Goal: Information Seeking & Learning: Learn about a topic

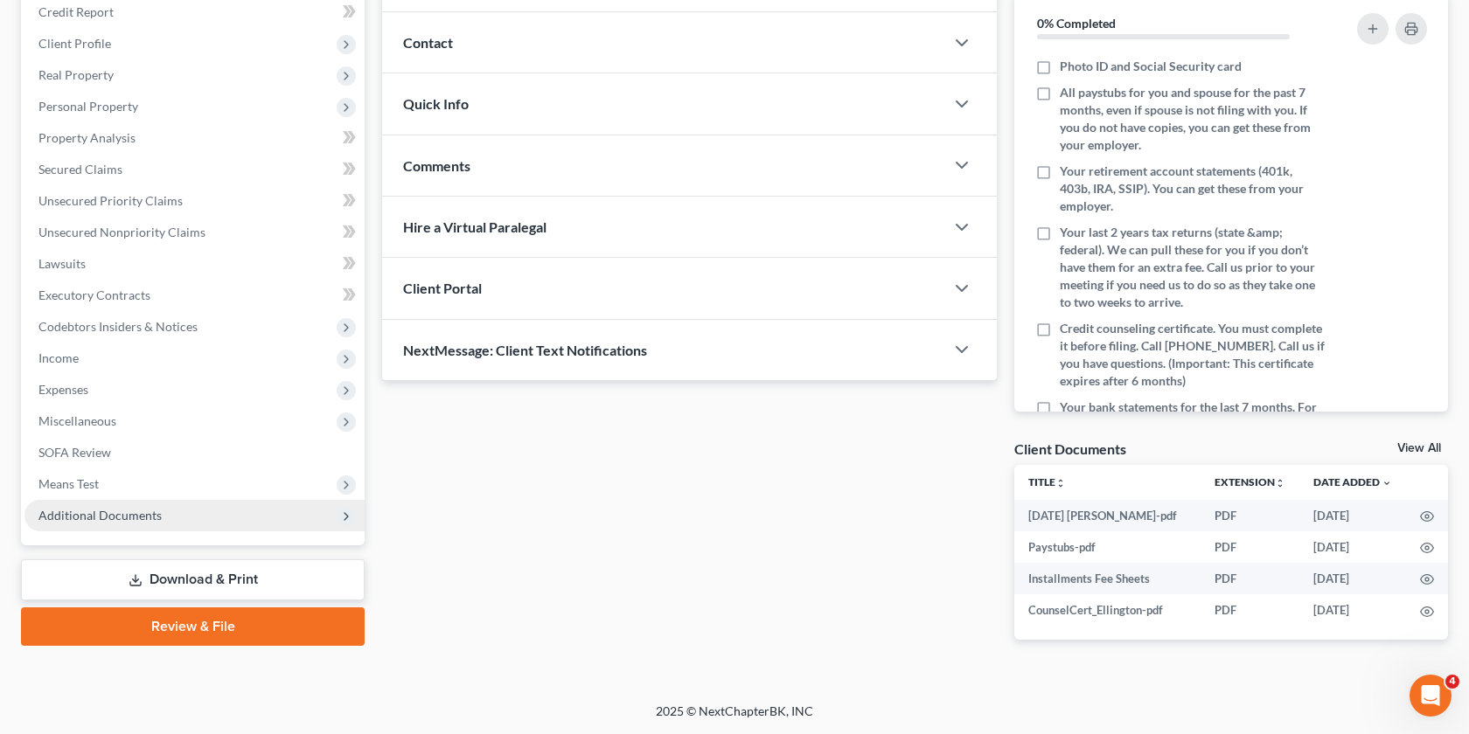
click at [191, 500] on span "Additional Documents" at bounding box center [194, 515] width 340 height 31
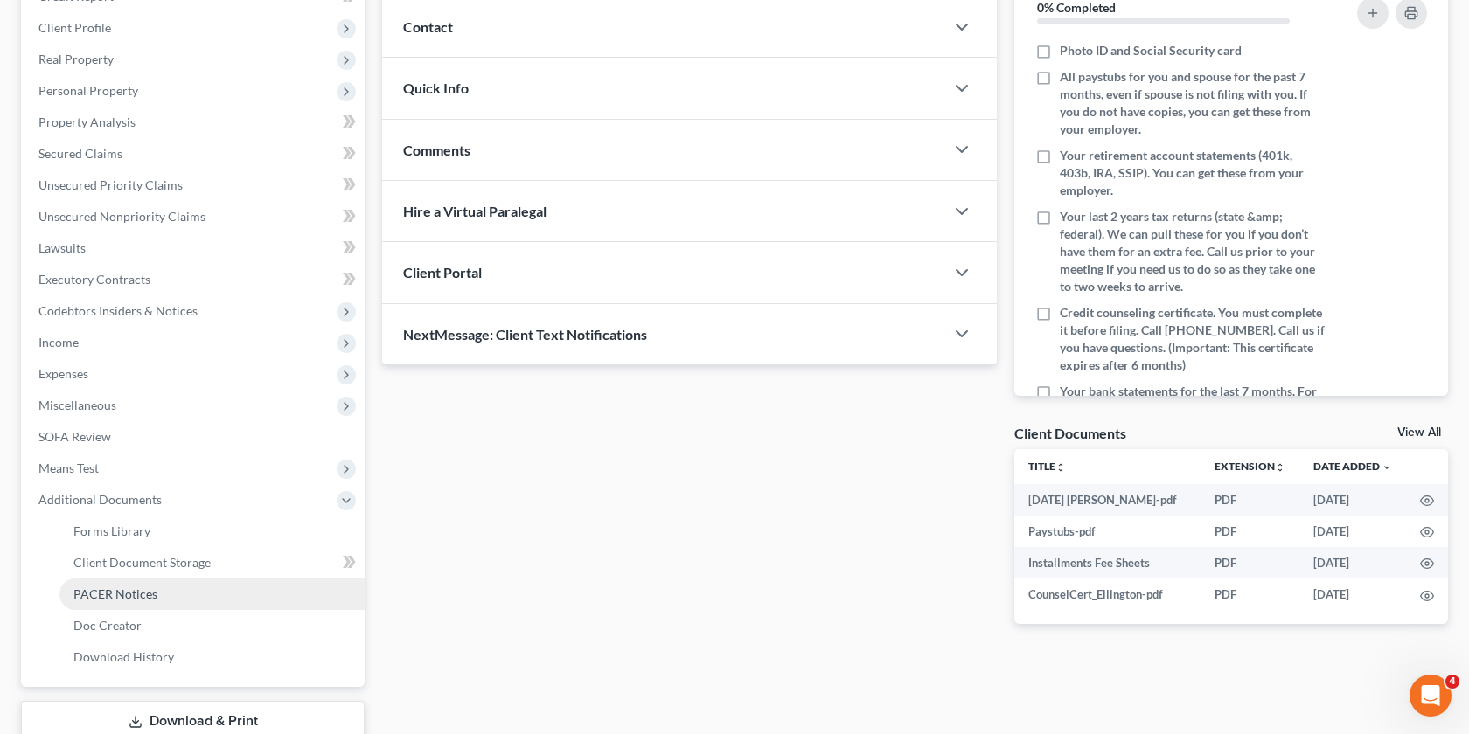
click at [184, 595] on link "PACER Notices" at bounding box center [211, 594] width 305 height 31
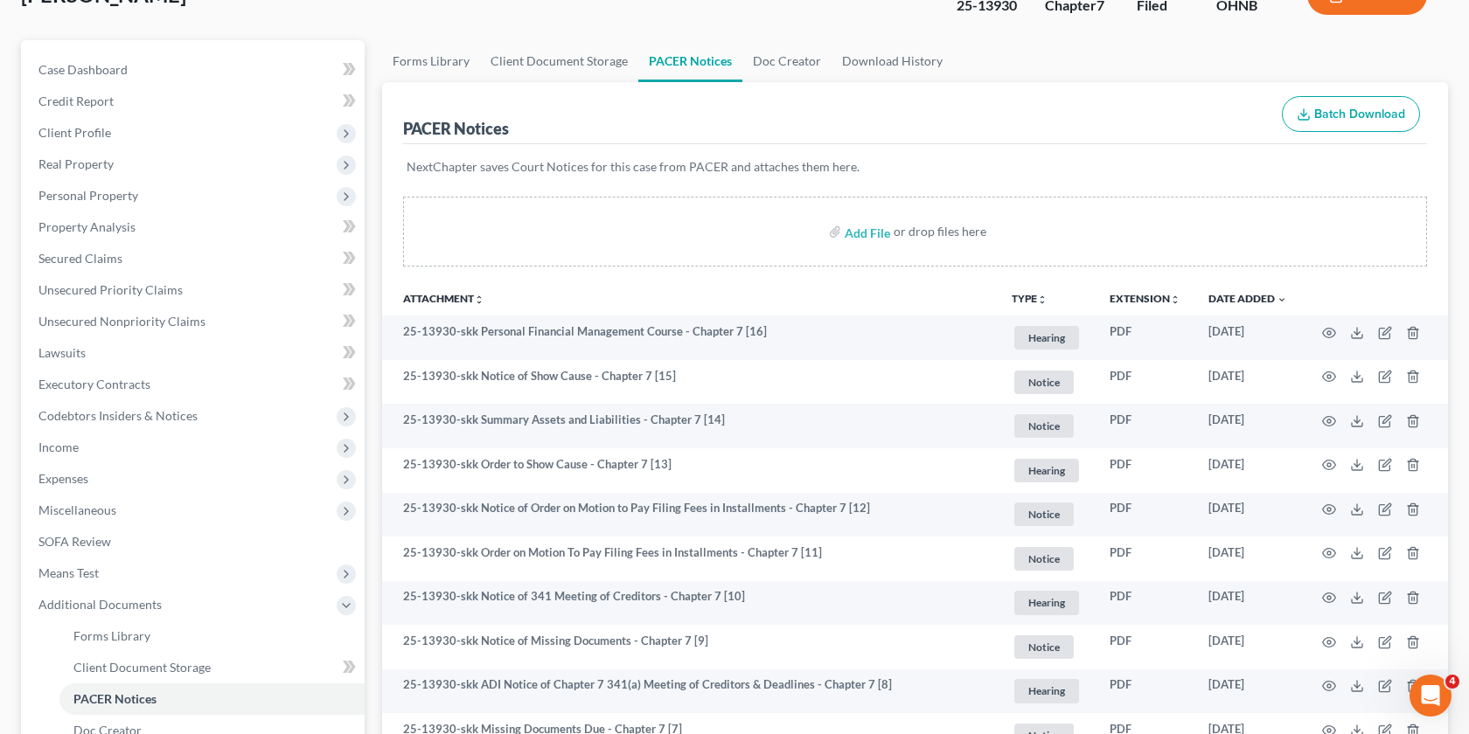
scroll to position [149, 0]
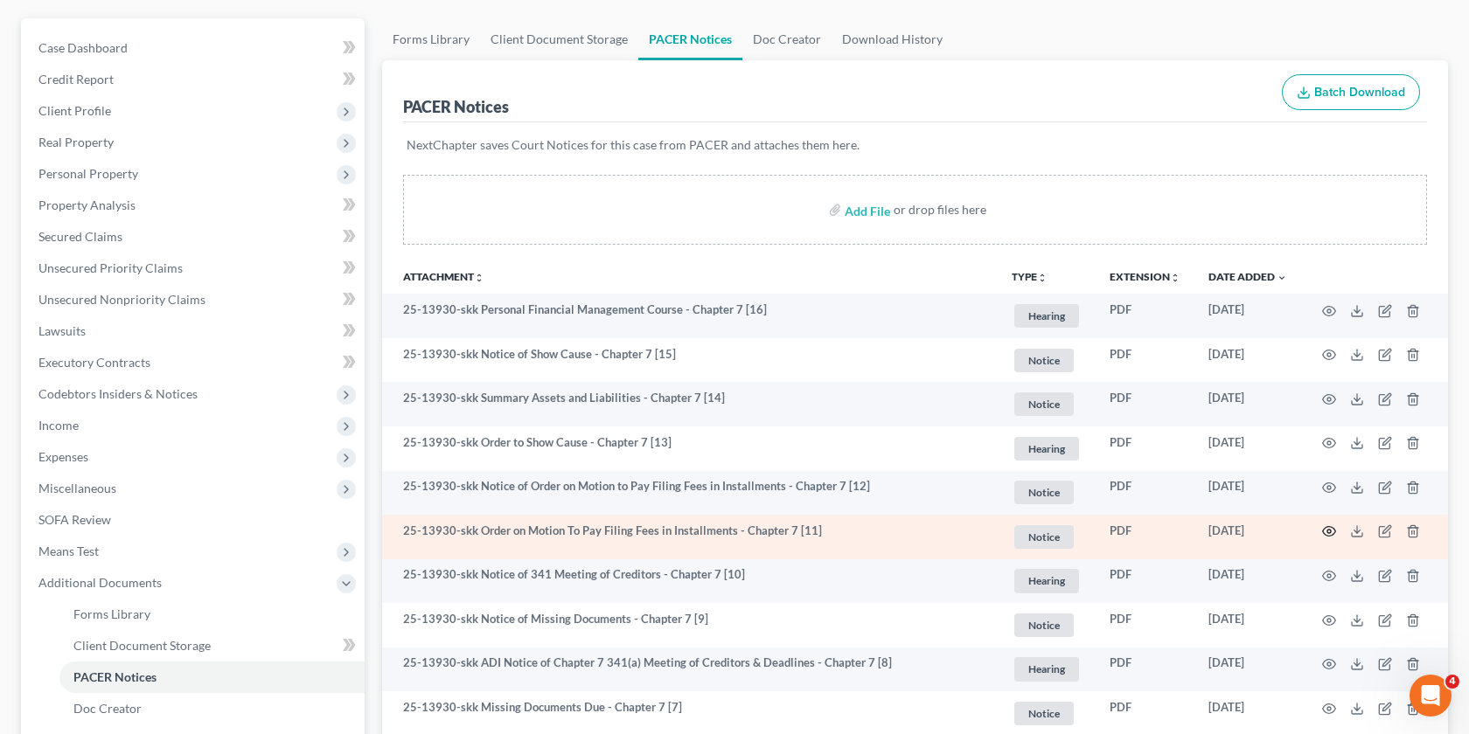
click at [1324, 536] on icon "button" at bounding box center [1329, 532] width 14 height 14
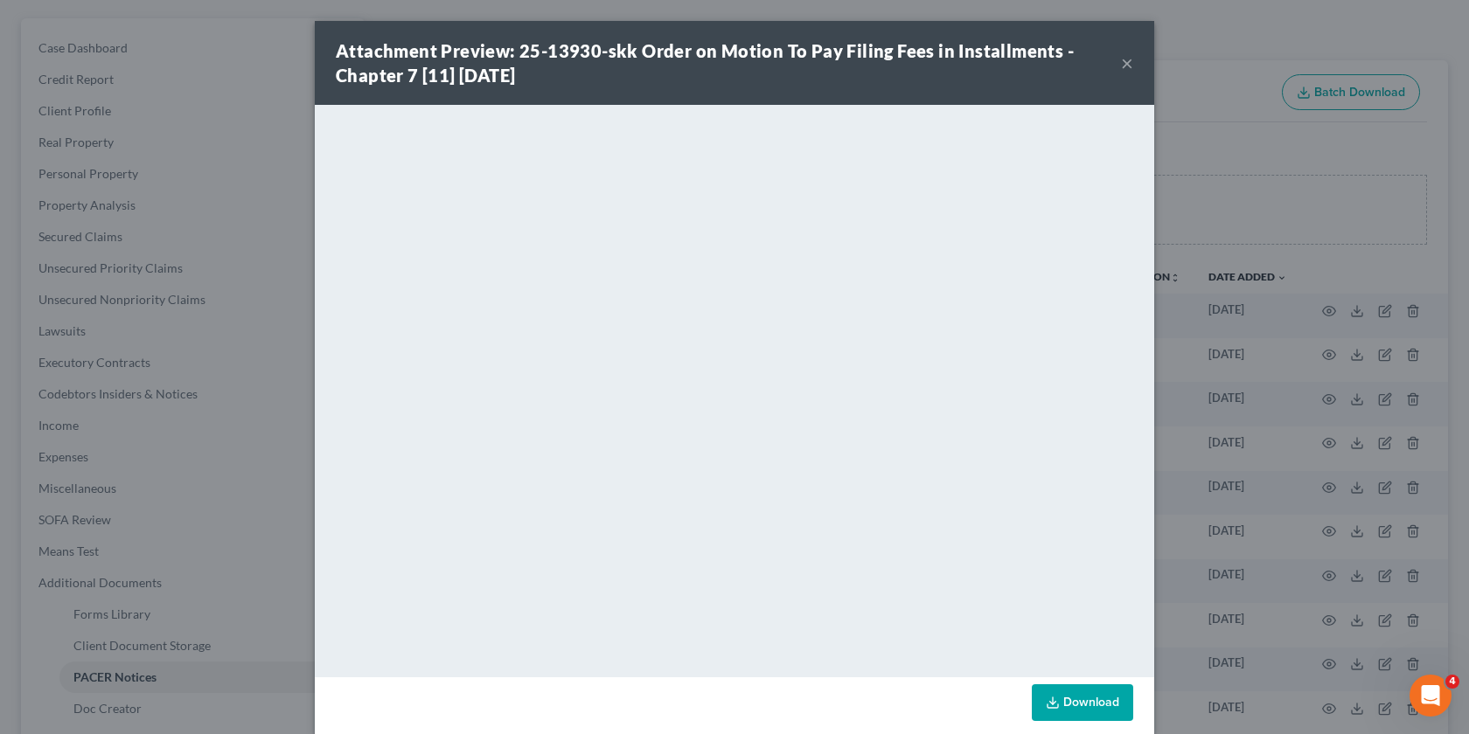
click at [1171, 409] on div "Attachment Preview: 25-13930-skk Order on Motion To Pay Filing Fees in Installm…" at bounding box center [734, 367] width 1469 height 734
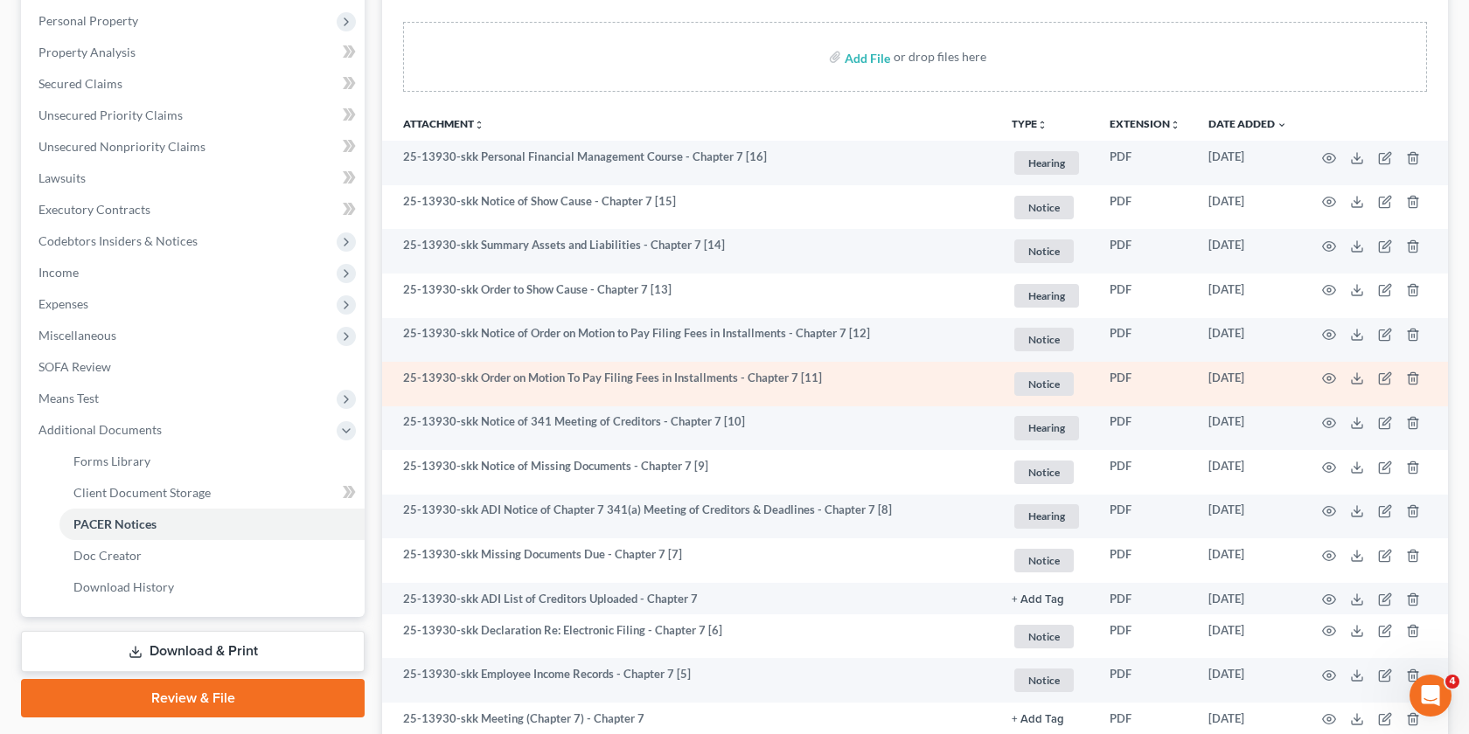
scroll to position [309, 0]
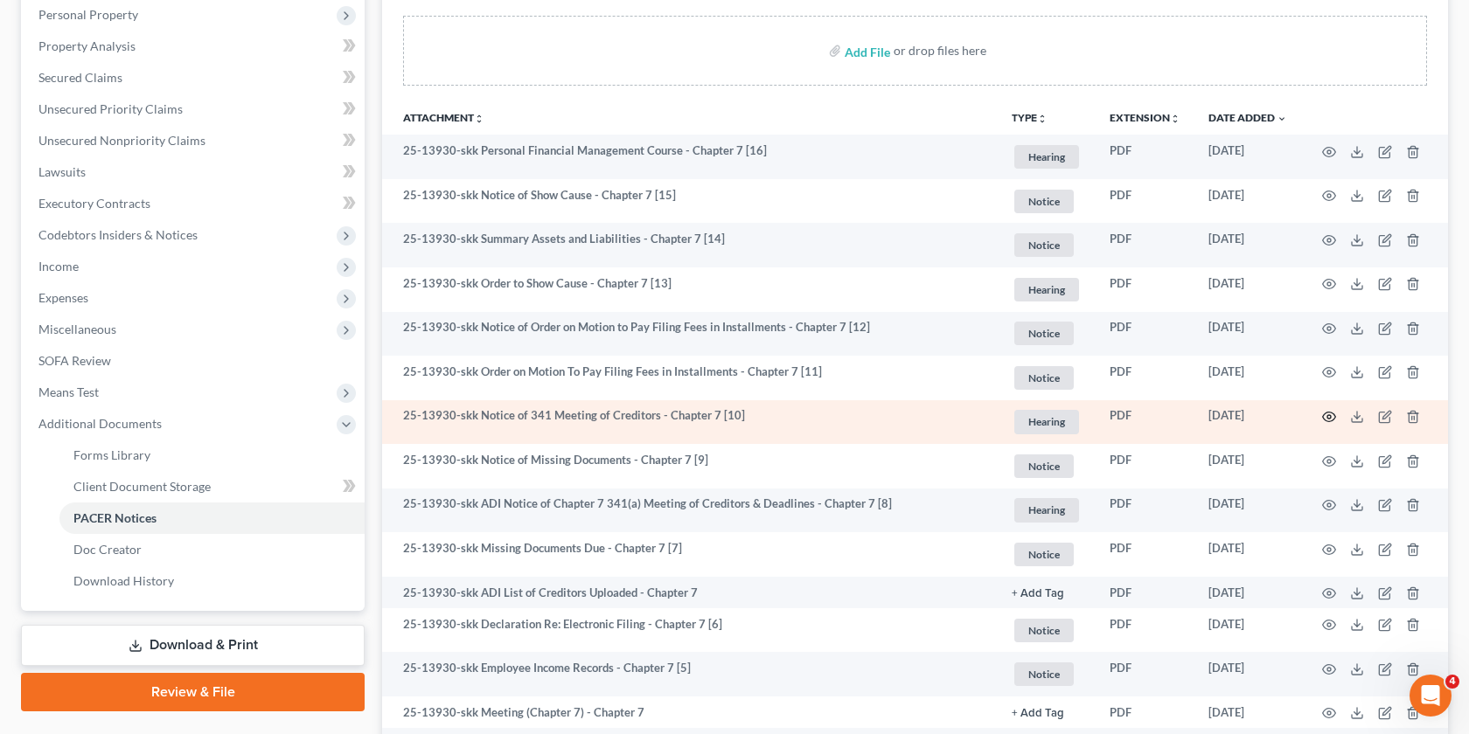
click at [1333, 414] on icon "button" at bounding box center [1329, 418] width 13 height 10
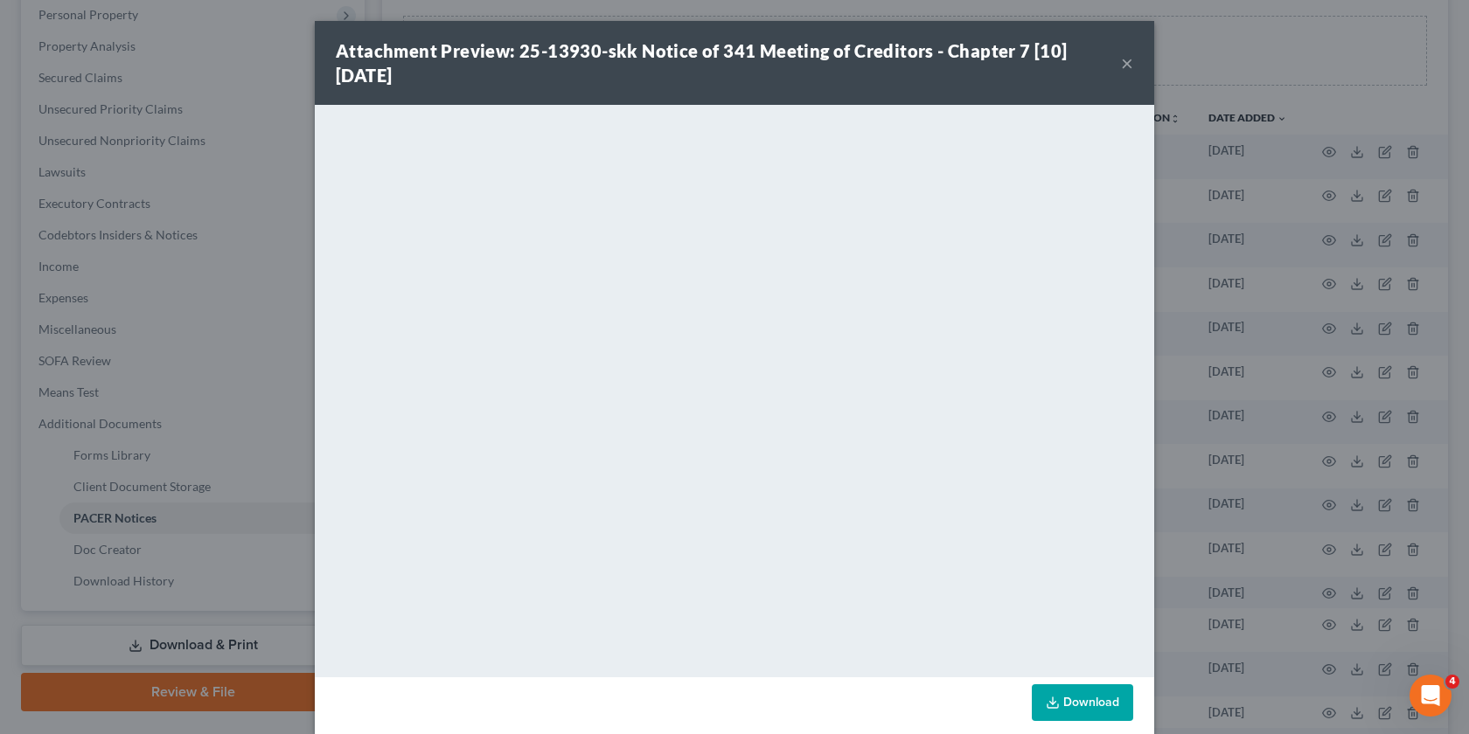
click at [1290, 329] on div "Attachment Preview: 25-13930-skk Notice of 341 Meeting of Creditors - Chapter 7…" at bounding box center [734, 367] width 1469 height 734
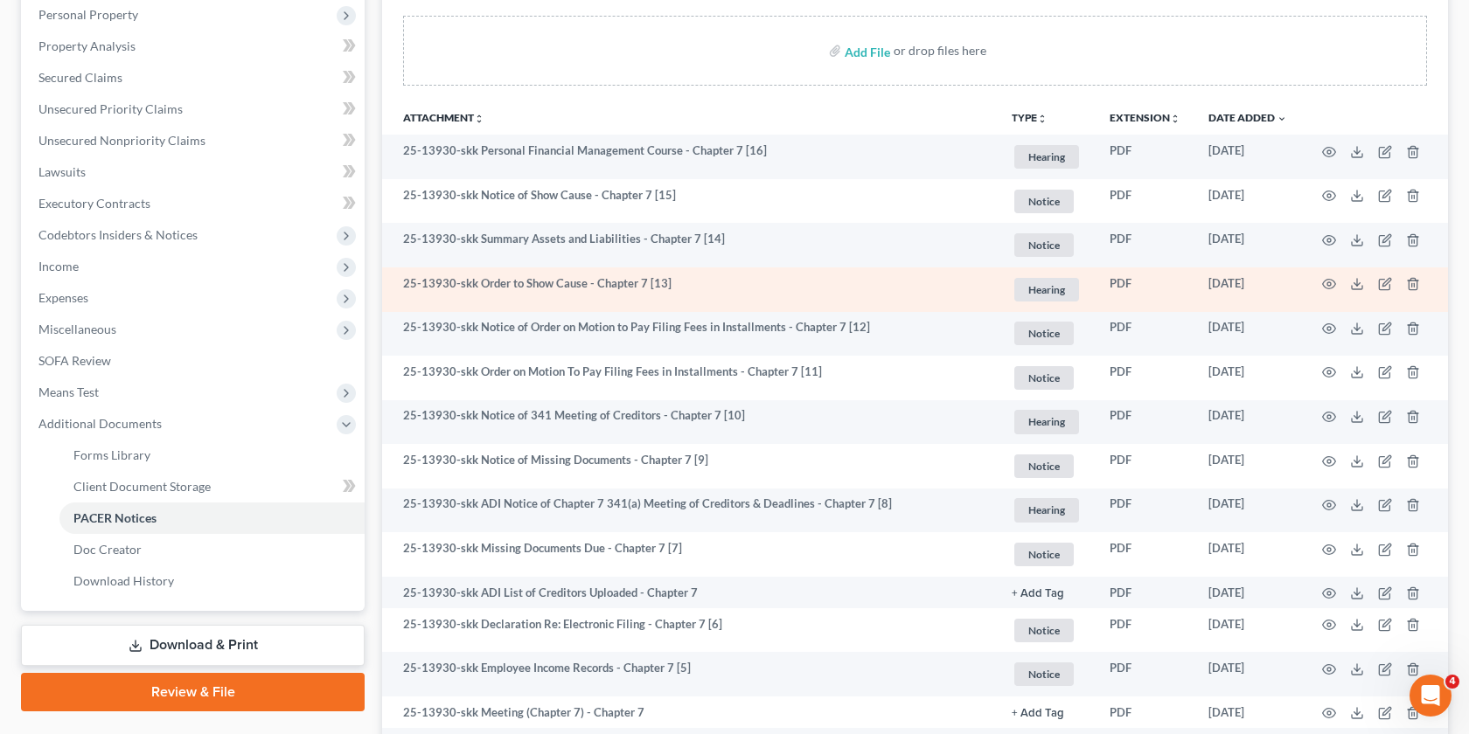
scroll to position [0, 0]
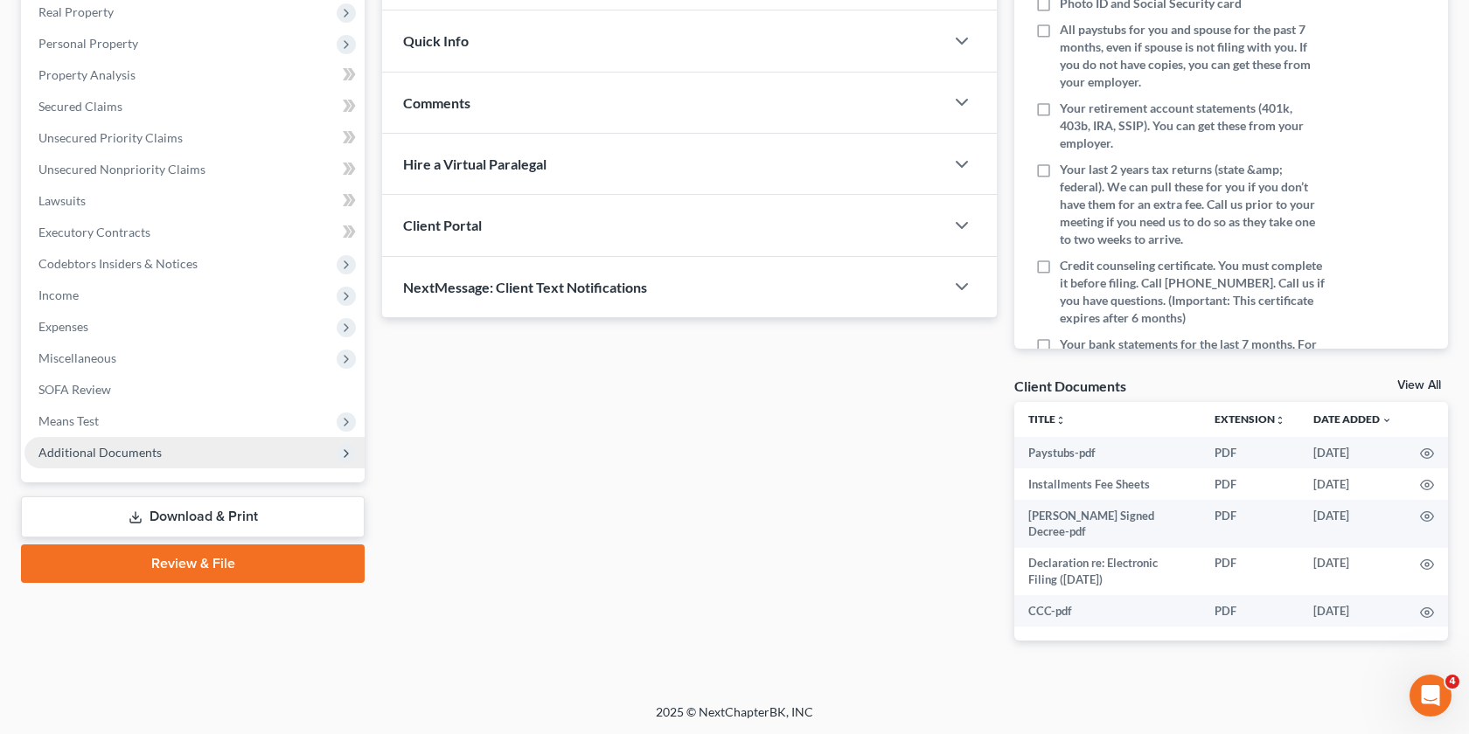
click at [147, 445] on span "Additional Documents" at bounding box center [99, 452] width 123 height 15
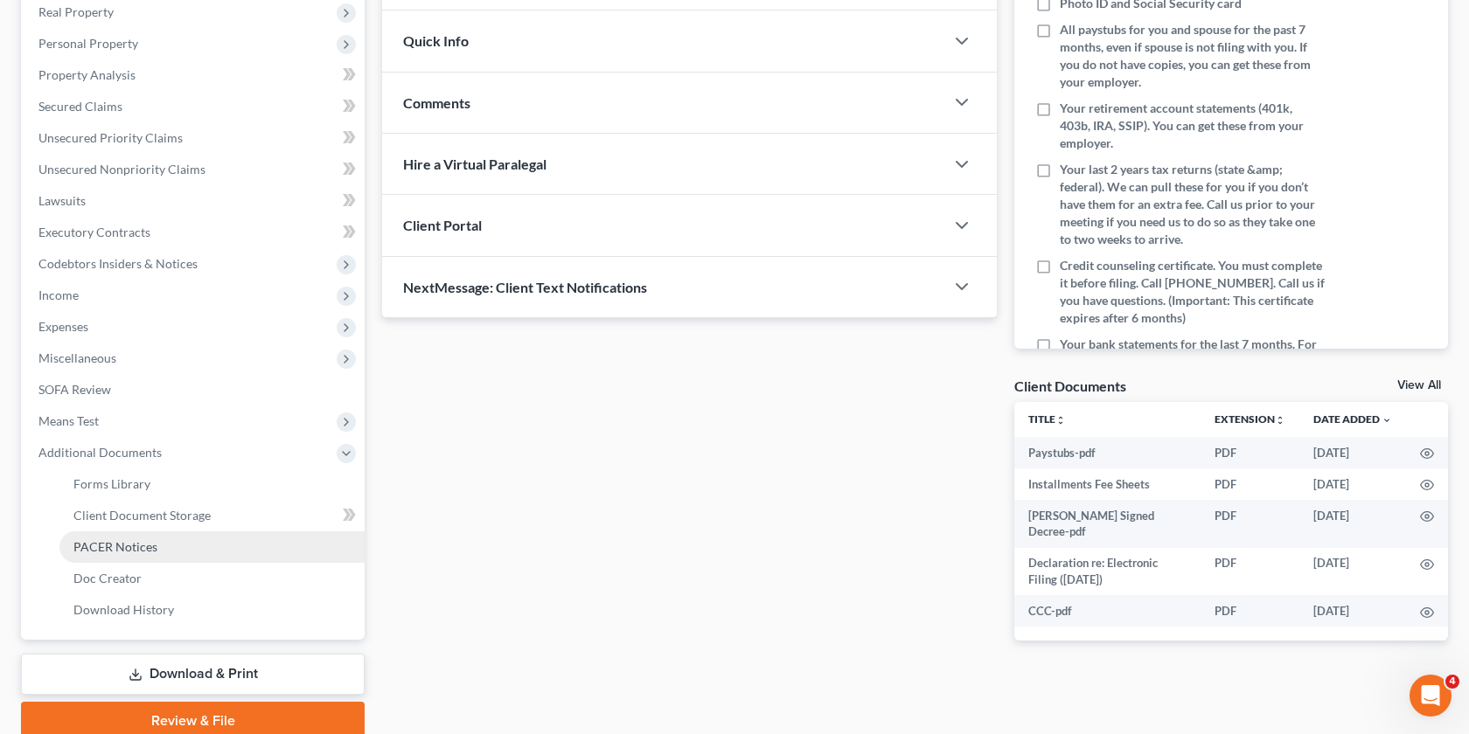
click at [137, 538] on link "PACER Notices" at bounding box center [211, 546] width 305 height 31
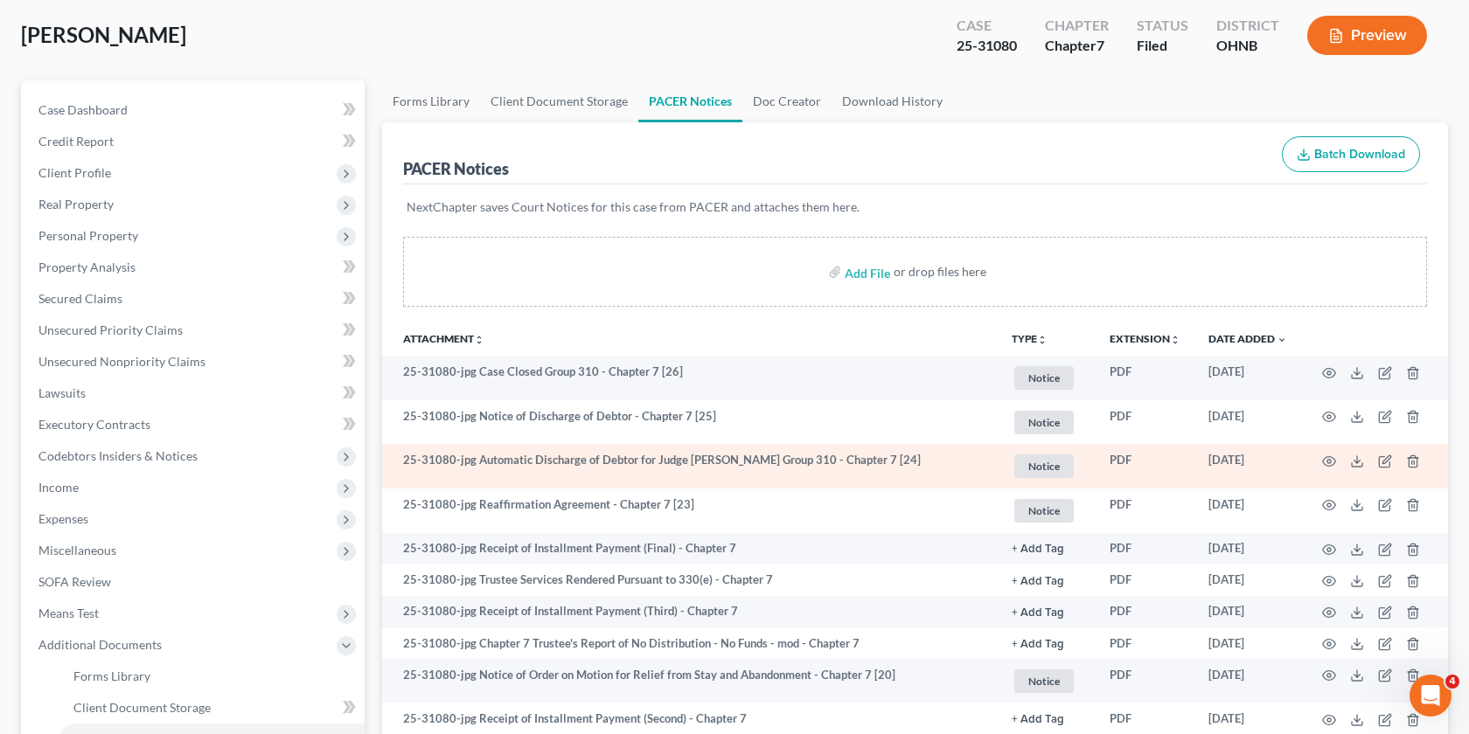
scroll to position [84, 0]
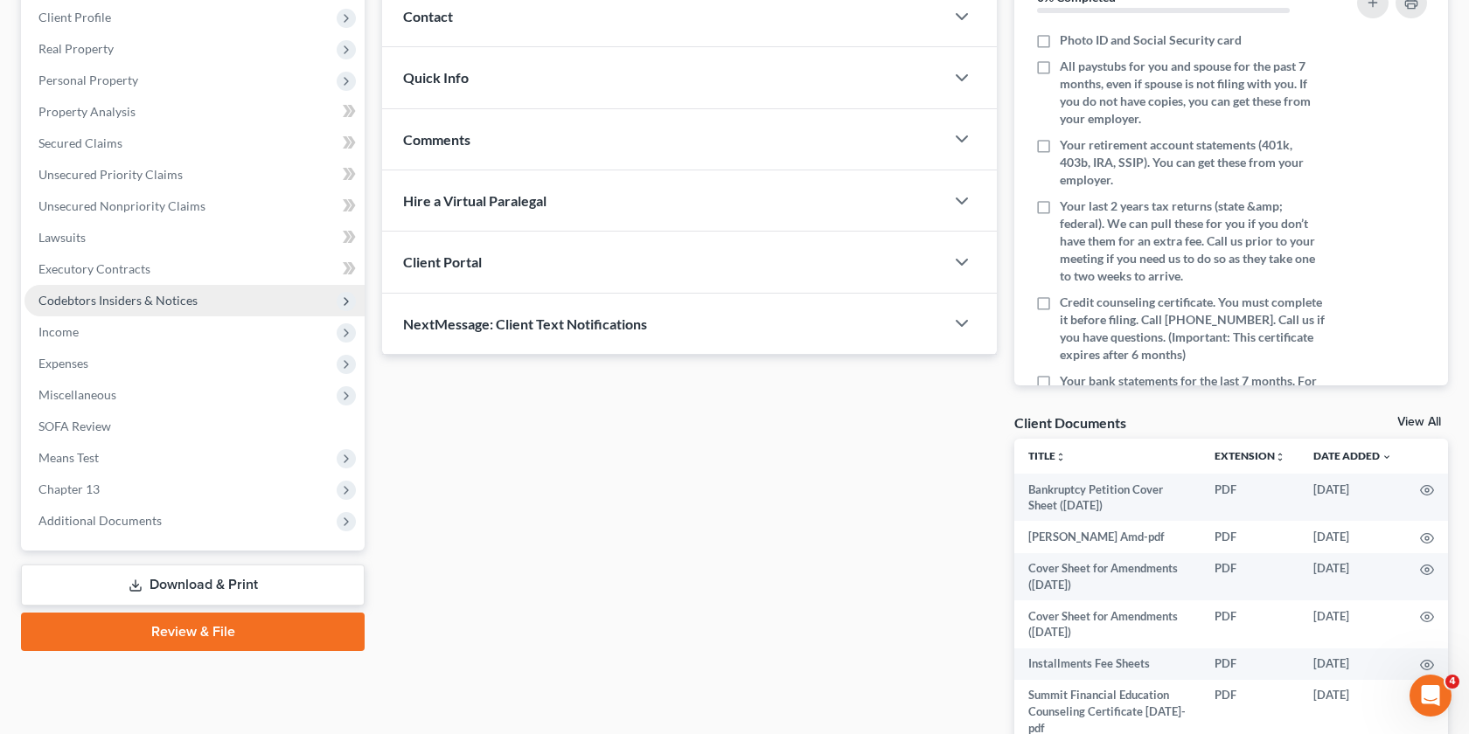
scroll to position [391, 0]
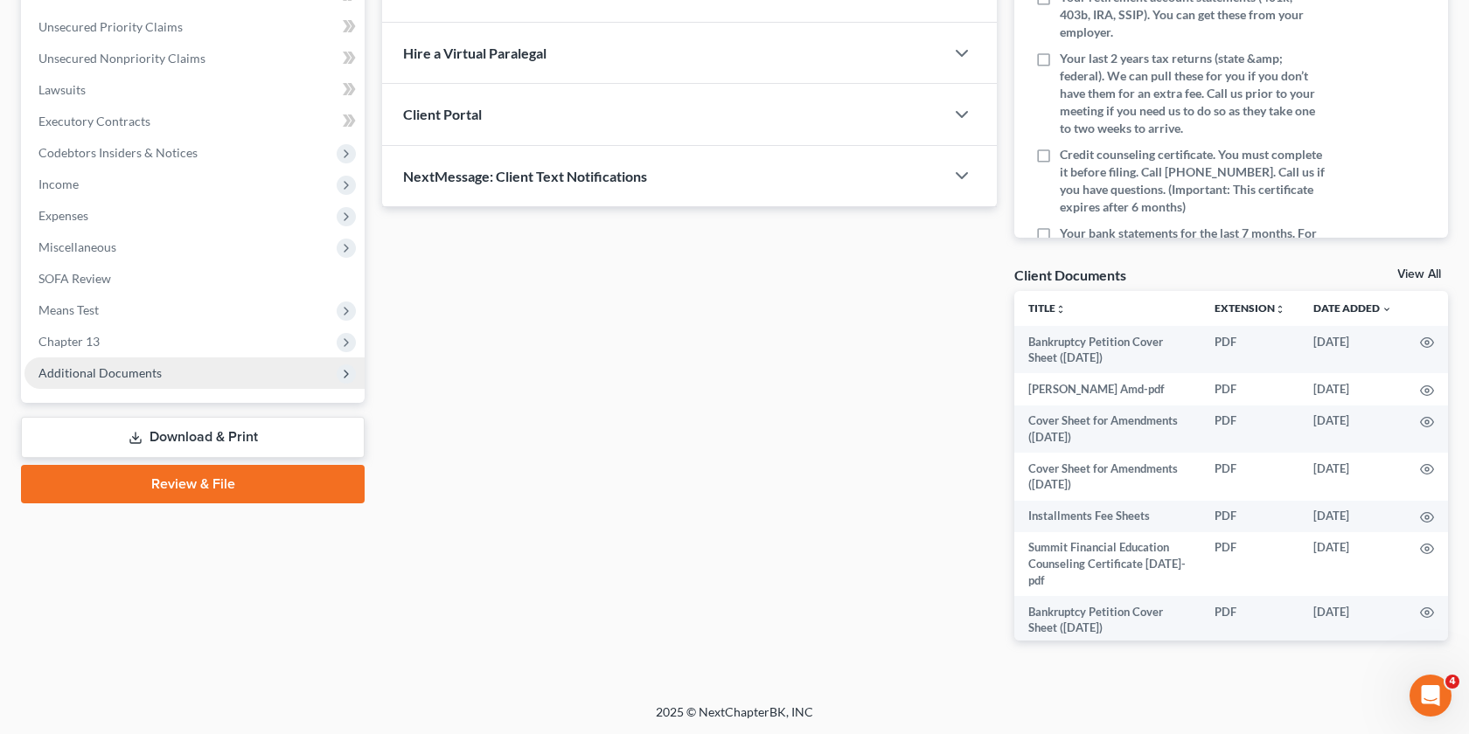
click at [207, 373] on span "Additional Documents" at bounding box center [194, 373] width 340 height 31
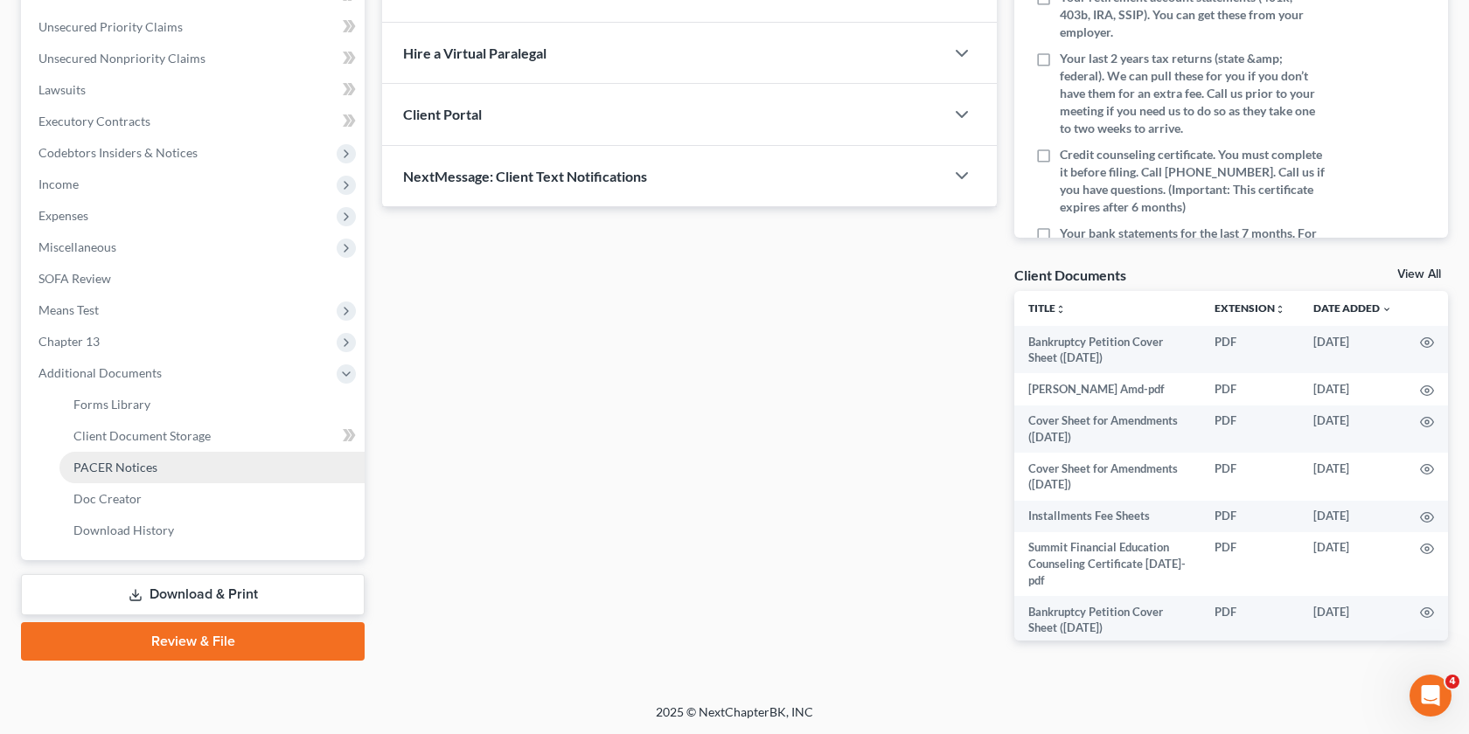
click at [162, 472] on link "PACER Notices" at bounding box center [211, 467] width 305 height 31
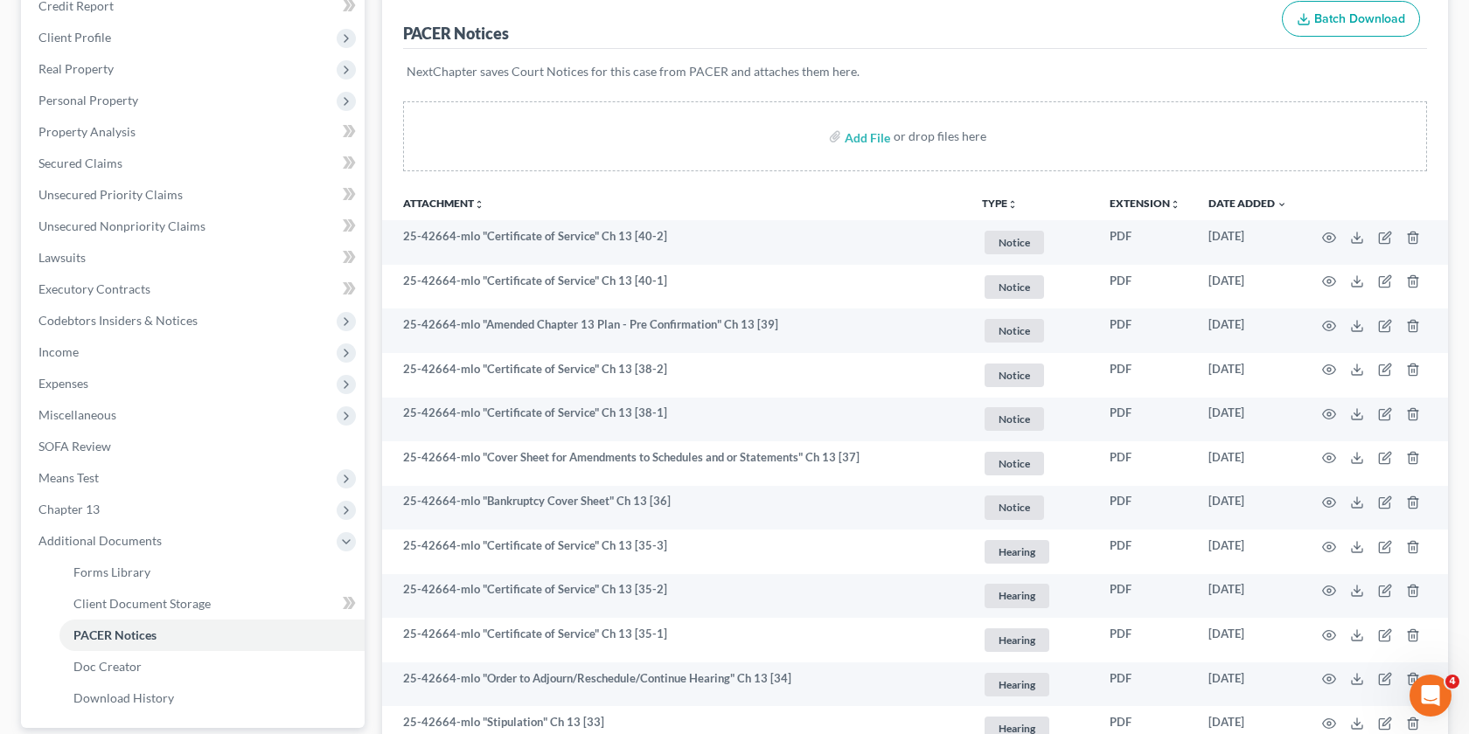
scroll to position [219, 0]
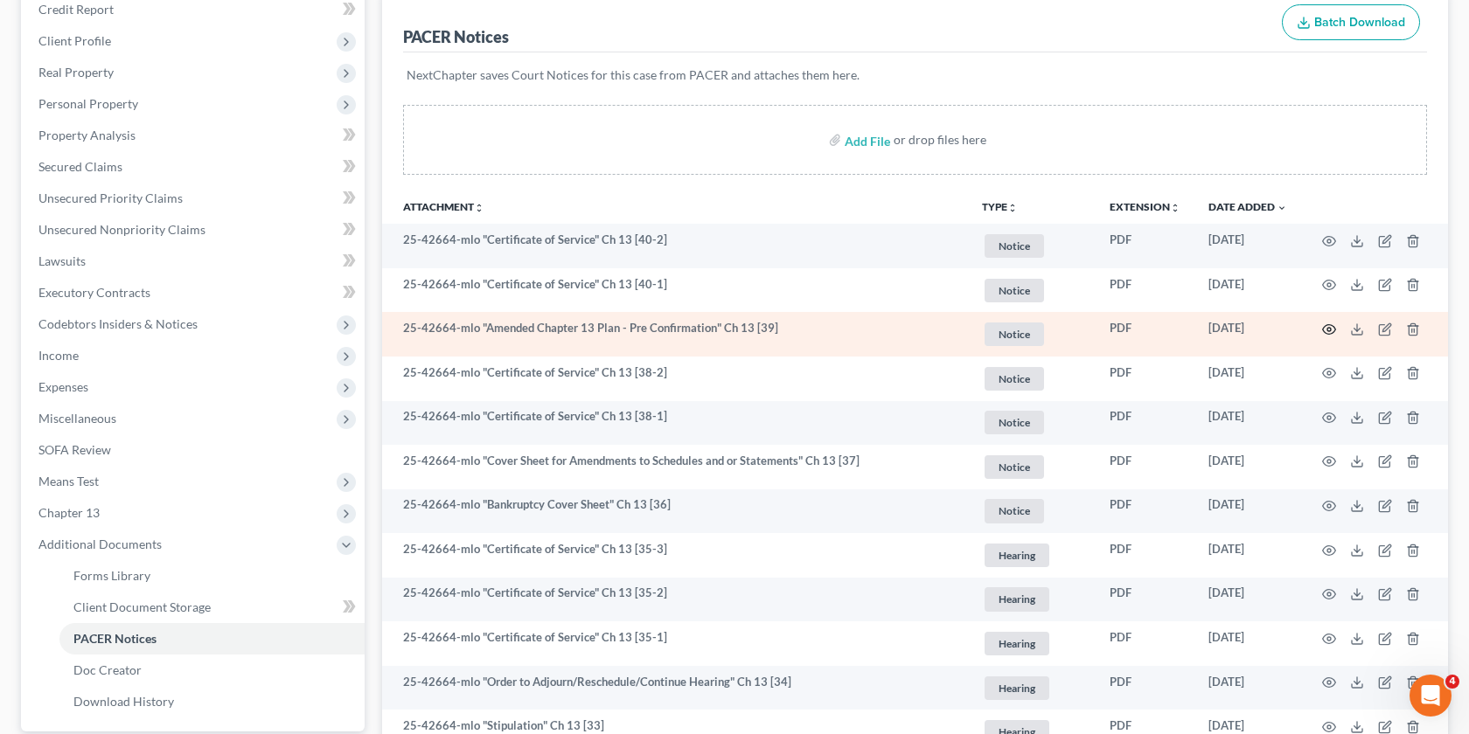
click at [1327, 330] on circle "button" at bounding box center [1328, 329] width 3 height 3
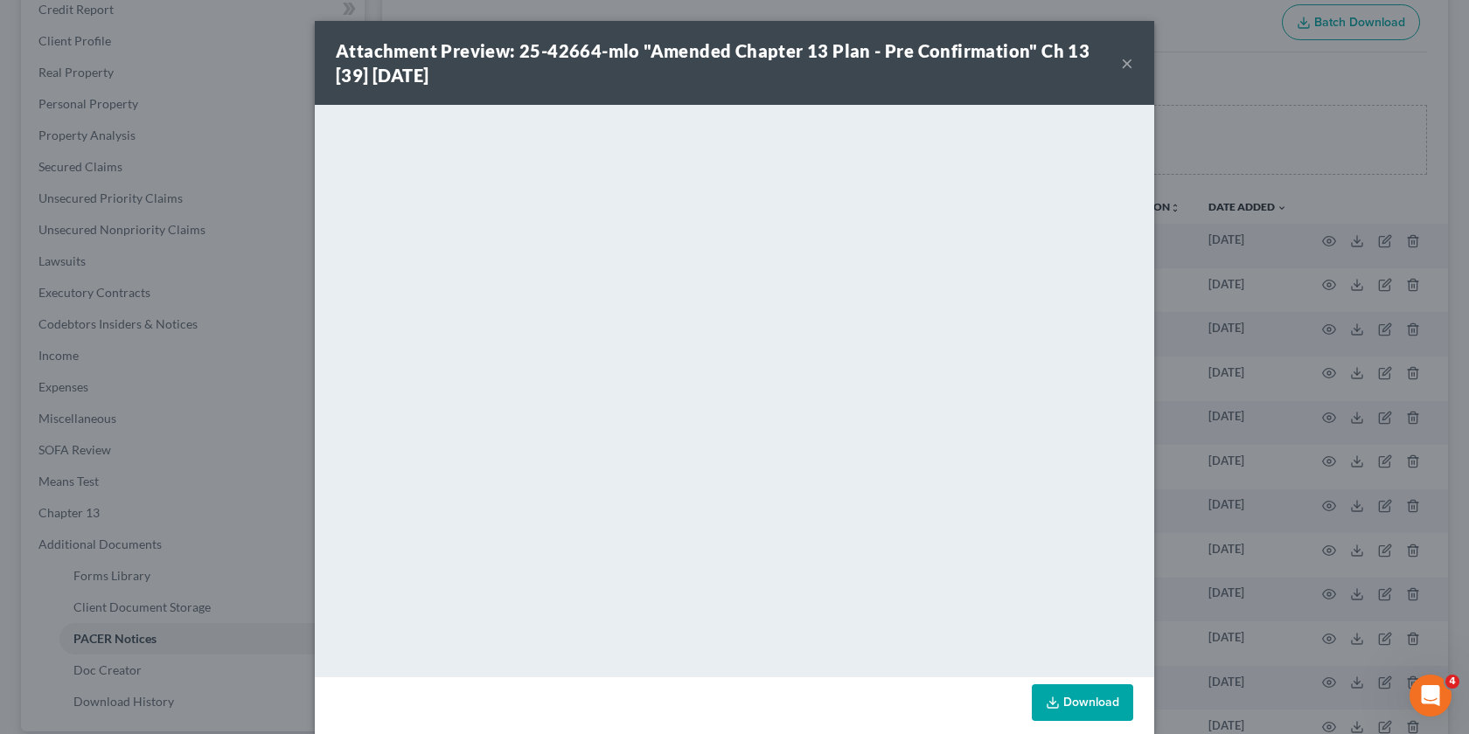
click at [1198, 135] on div "Attachment Preview: 25-42664-mlo "Amended Chapter 13 Plan - Pre Confirmation" C…" at bounding box center [734, 367] width 1469 height 734
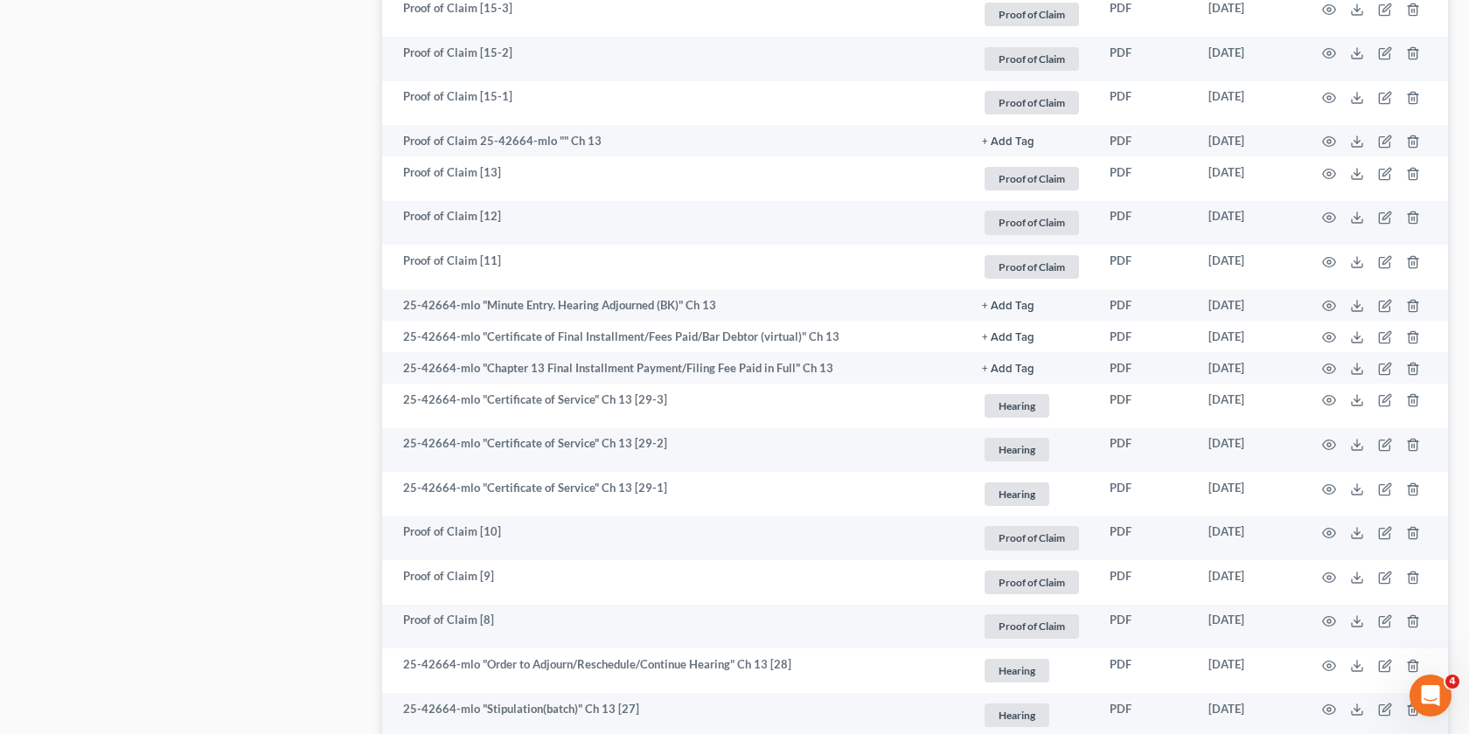
scroll to position [2920, 0]
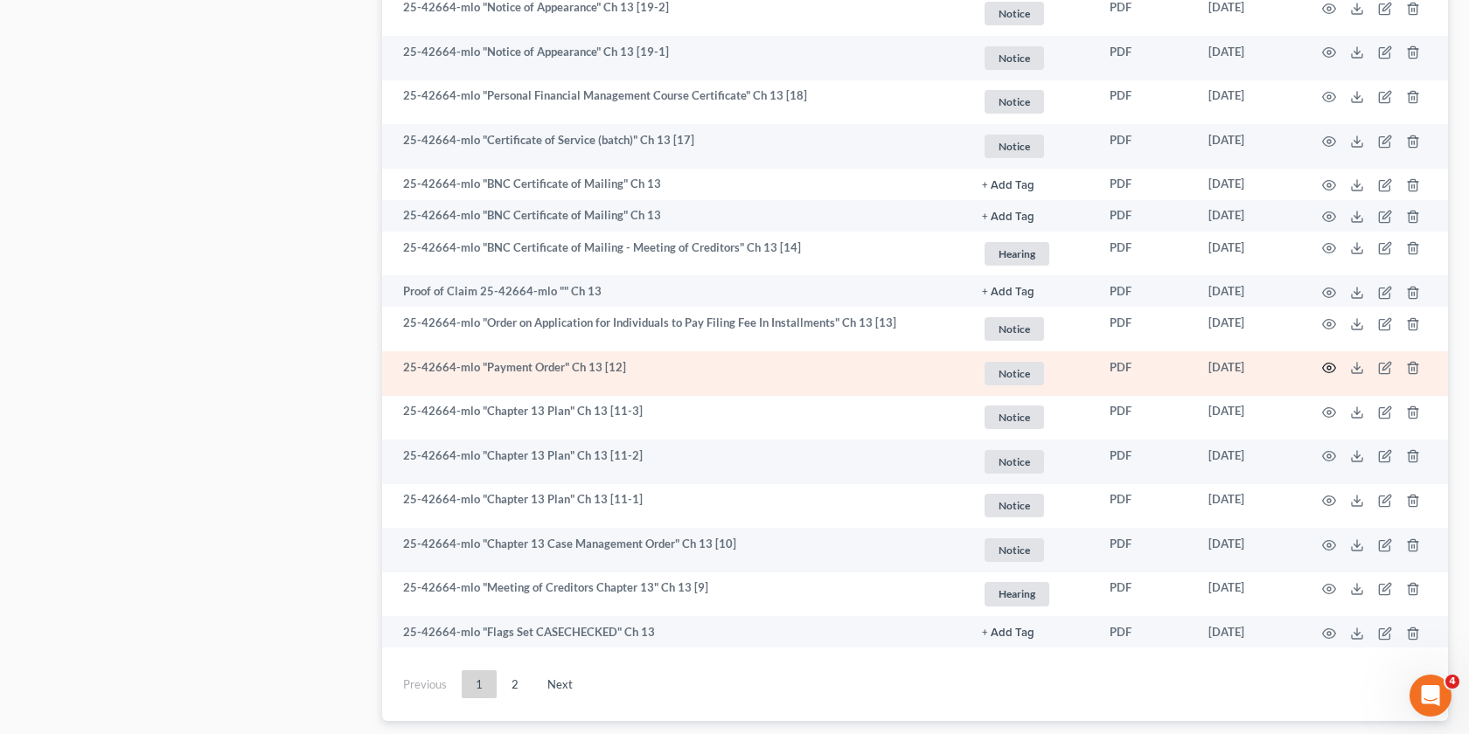
click at [1329, 370] on circle "button" at bounding box center [1328, 367] width 3 height 3
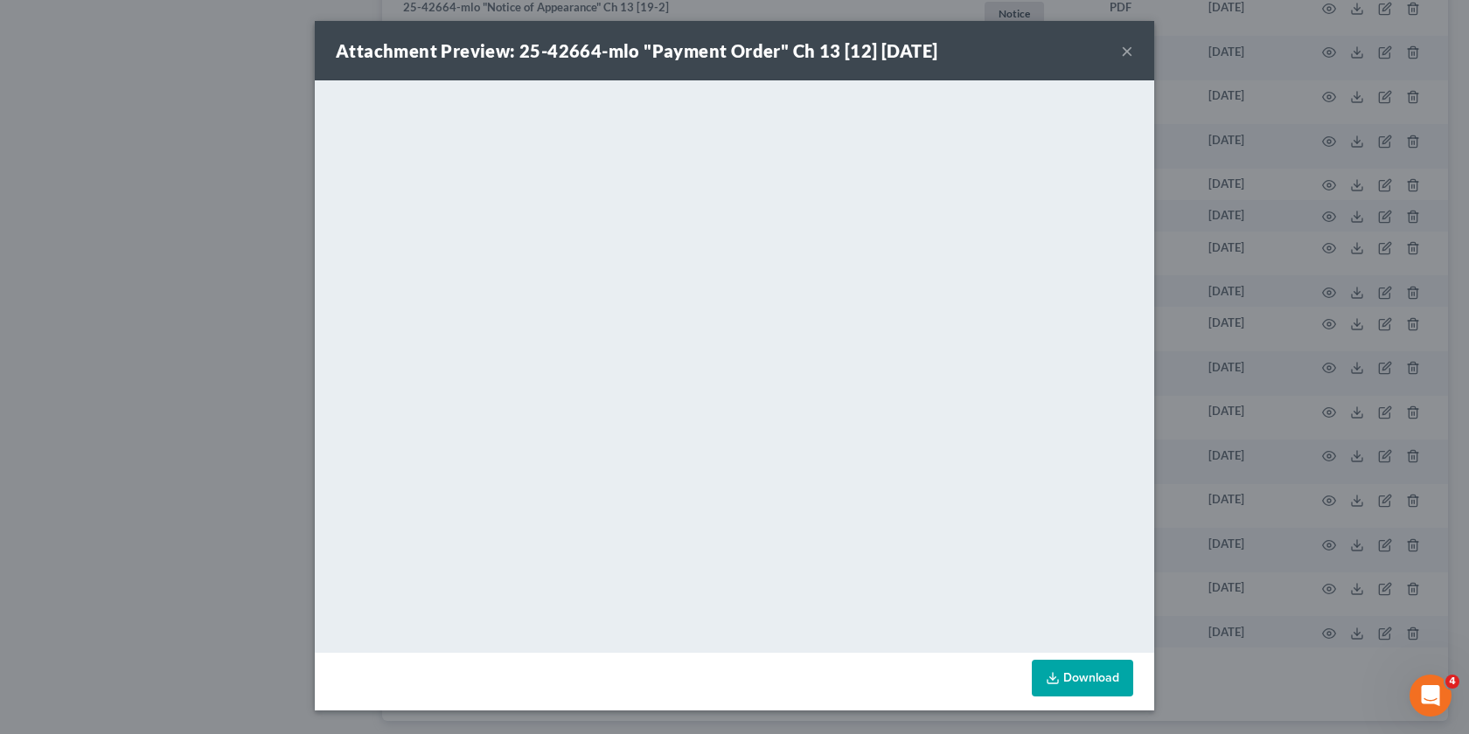
click at [1175, 348] on div "Attachment Preview: 25-42664-mlo "Payment Order" Ch 13 [12] 03/20/2025 × <objec…" at bounding box center [734, 367] width 1469 height 734
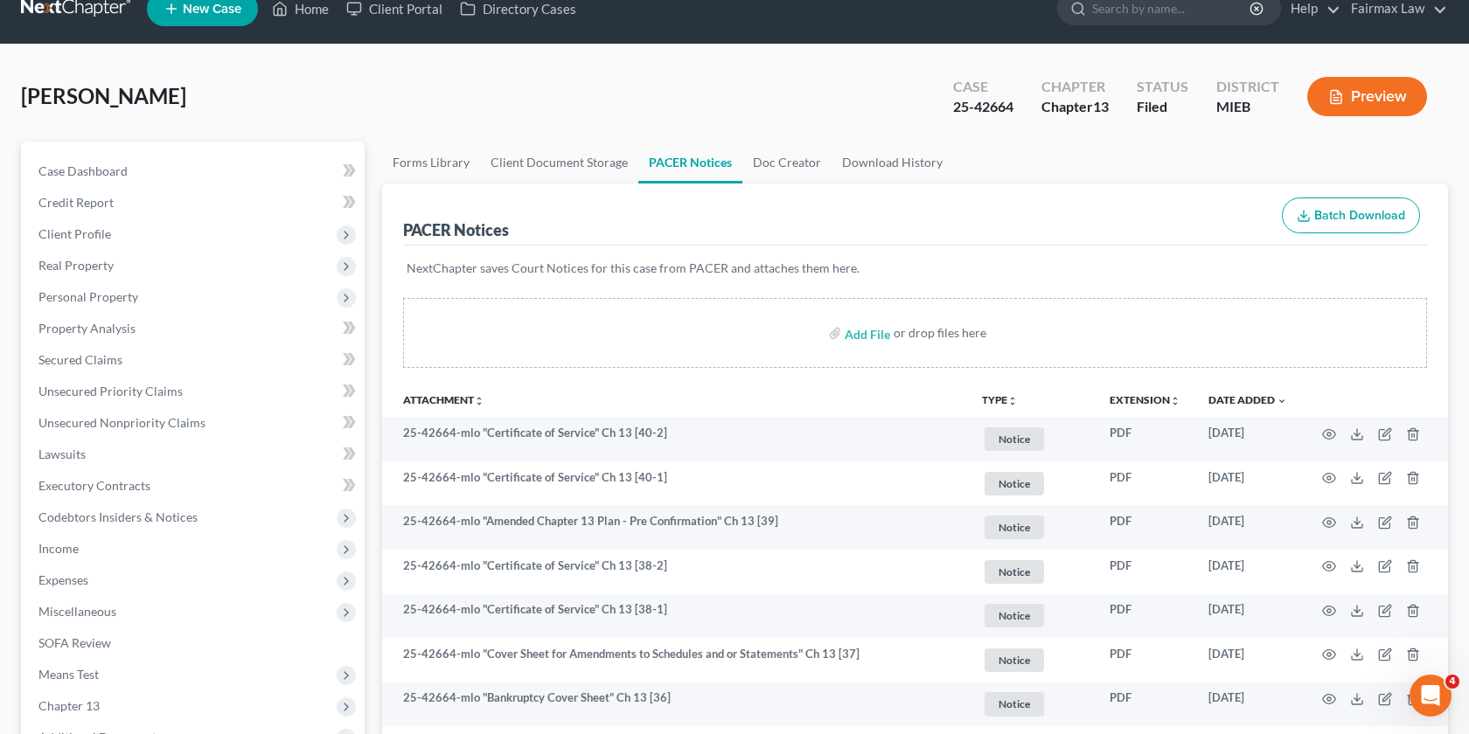
scroll to position [0, 0]
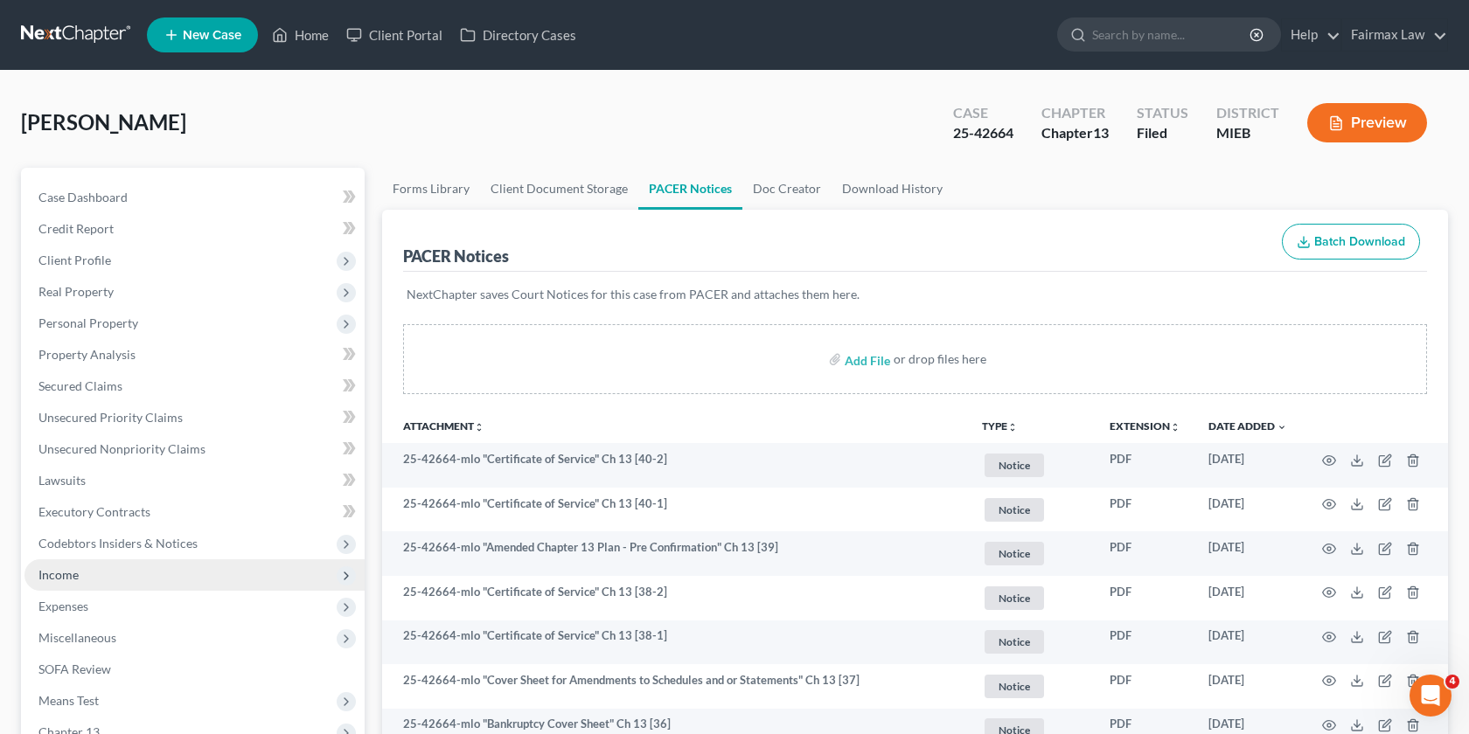
click at [101, 564] on span "Income" at bounding box center [194, 574] width 340 height 31
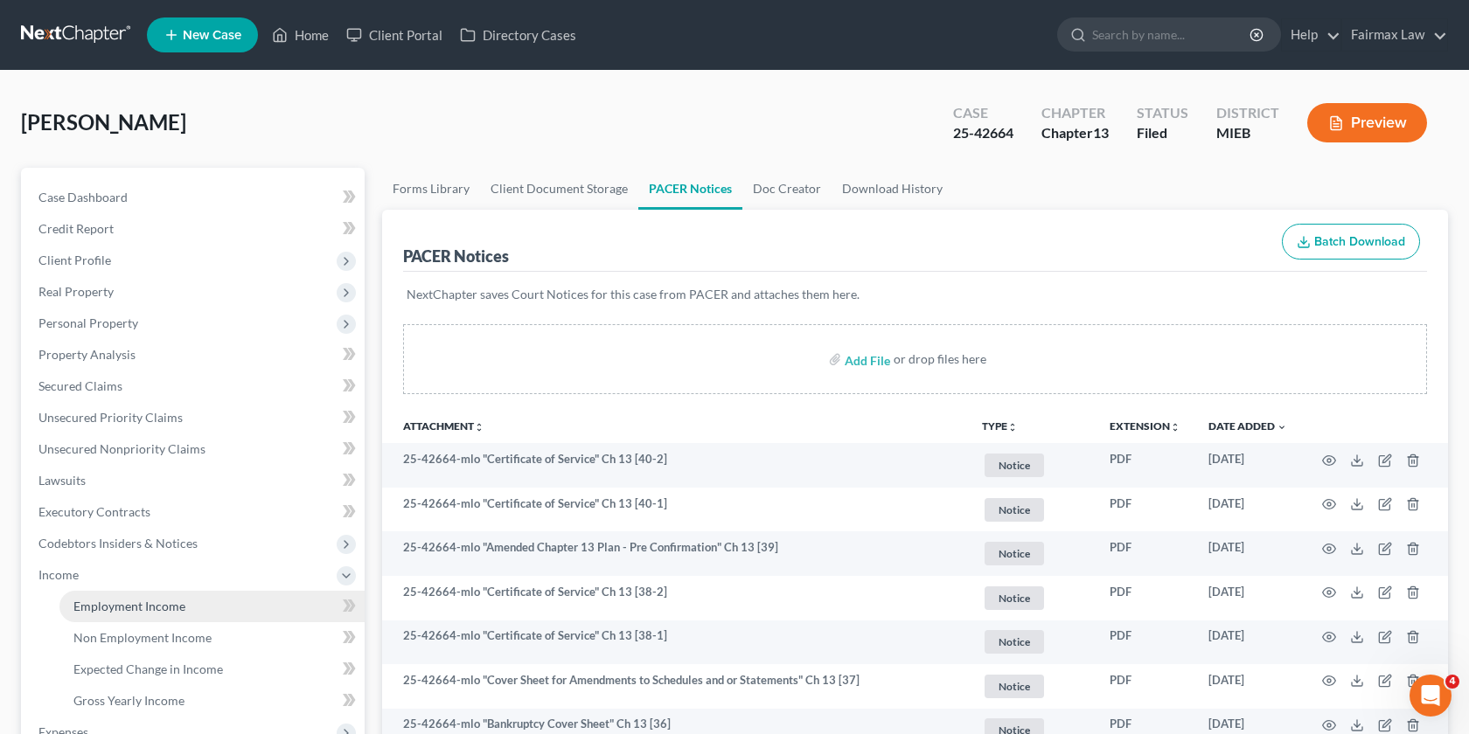
click at [115, 600] on span "Employment Income" at bounding box center [129, 606] width 112 height 15
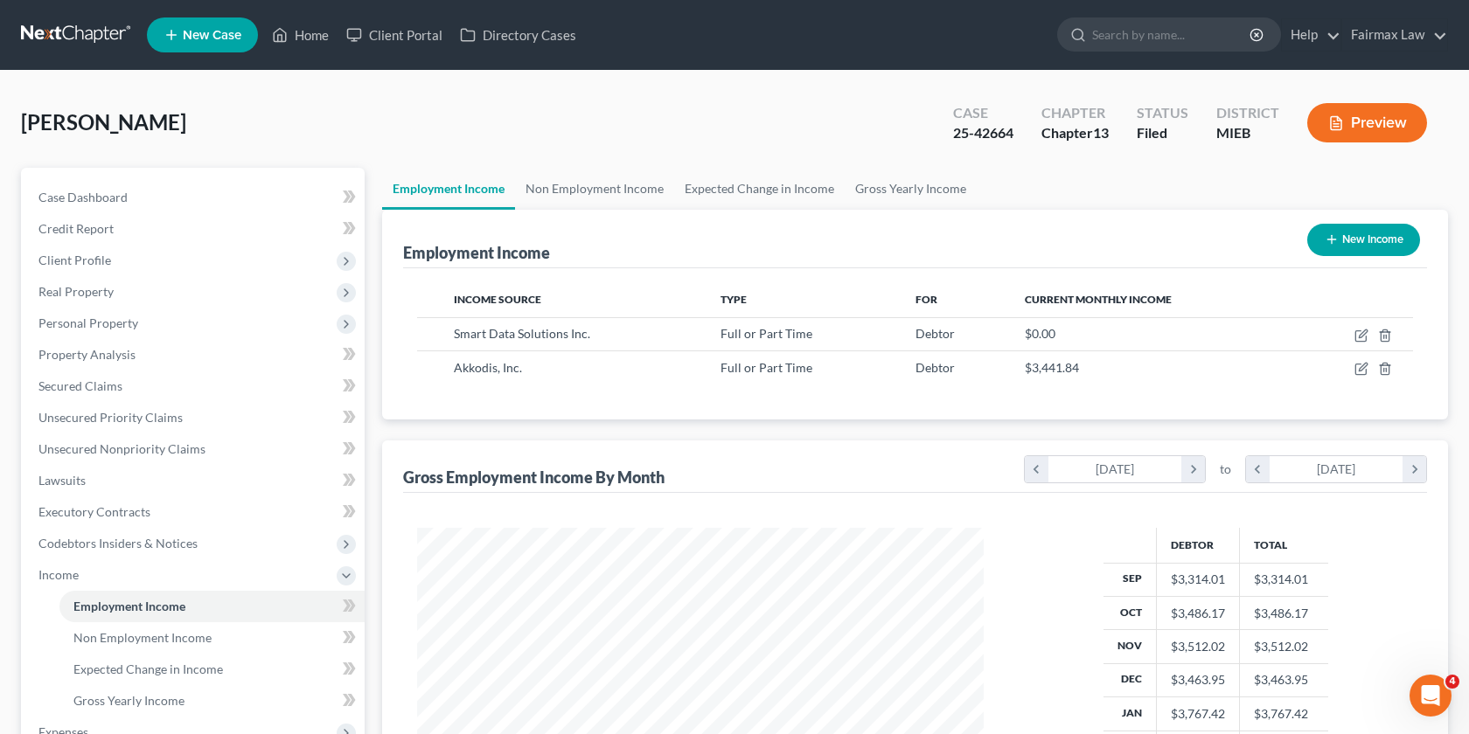
scroll to position [313, 601]
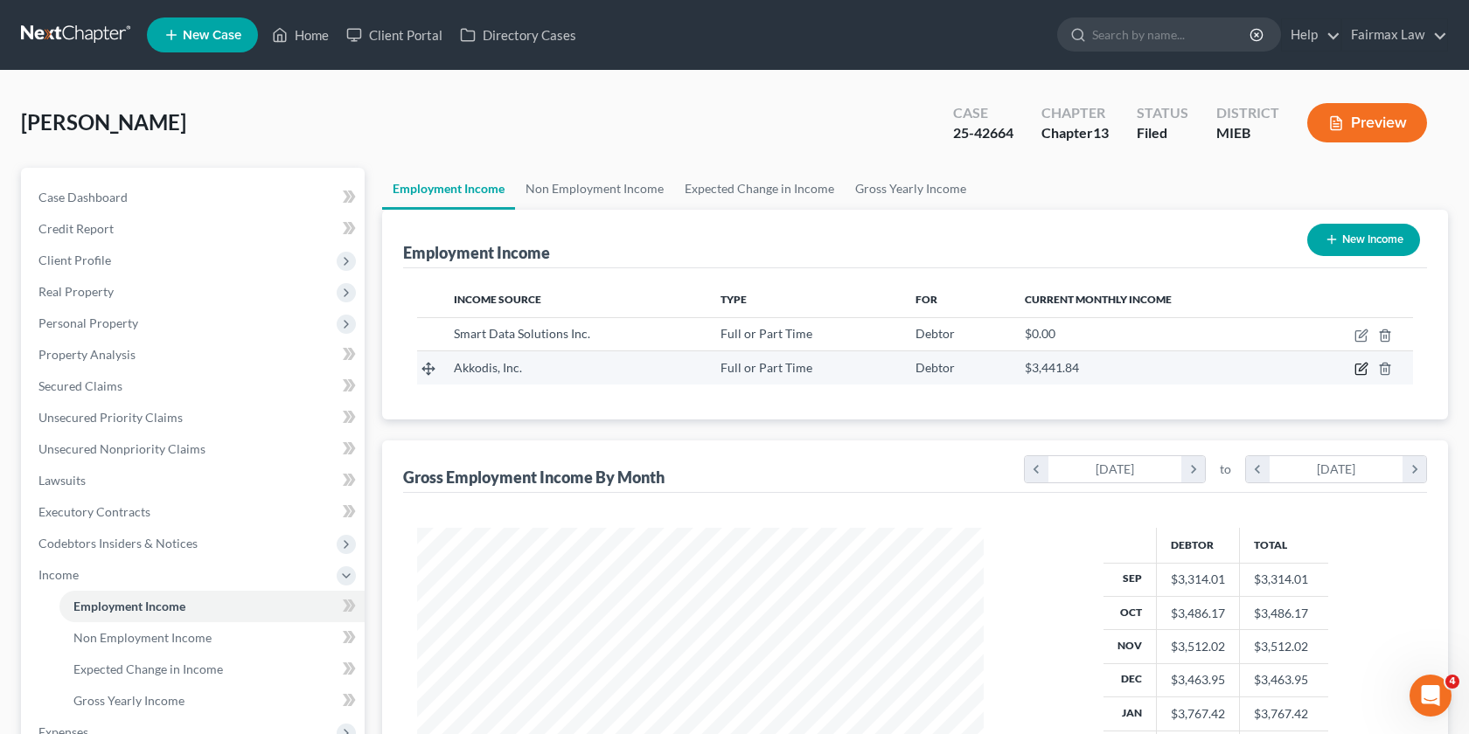
click at [1356, 367] on icon "button" at bounding box center [1361, 369] width 14 height 14
select select "0"
select select "9"
select select "3"
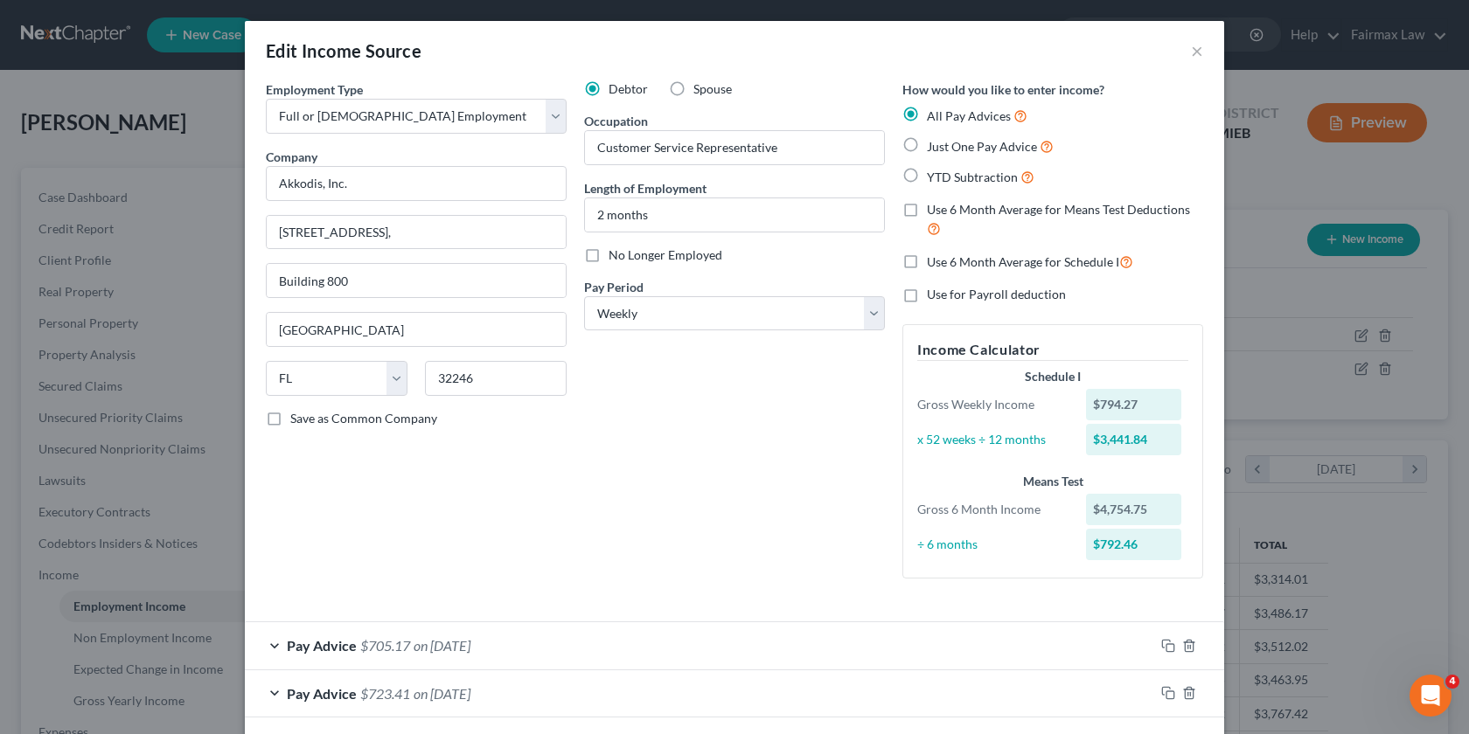
click at [1303, 209] on div "Edit Income Source × Employment Type * Select Full or Part Time Employment Self…" at bounding box center [734, 367] width 1469 height 734
click at [1241, 326] on div "Edit Income Source × Employment Type * Select Full or Part Time Employment Self…" at bounding box center [734, 367] width 1469 height 734
click at [1191, 61] on button "×" at bounding box center [1197, 50] width 12 height 21
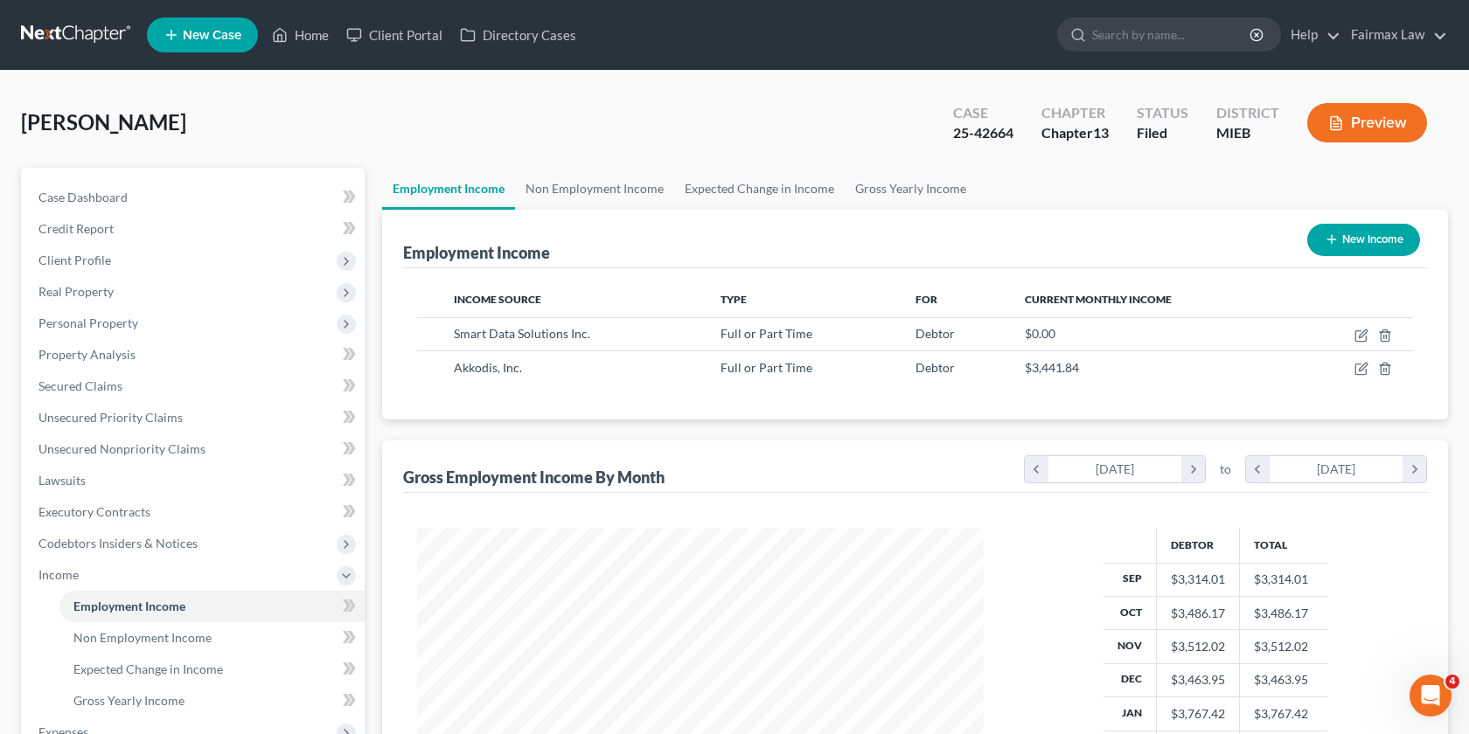
scroll to position [351, 0]
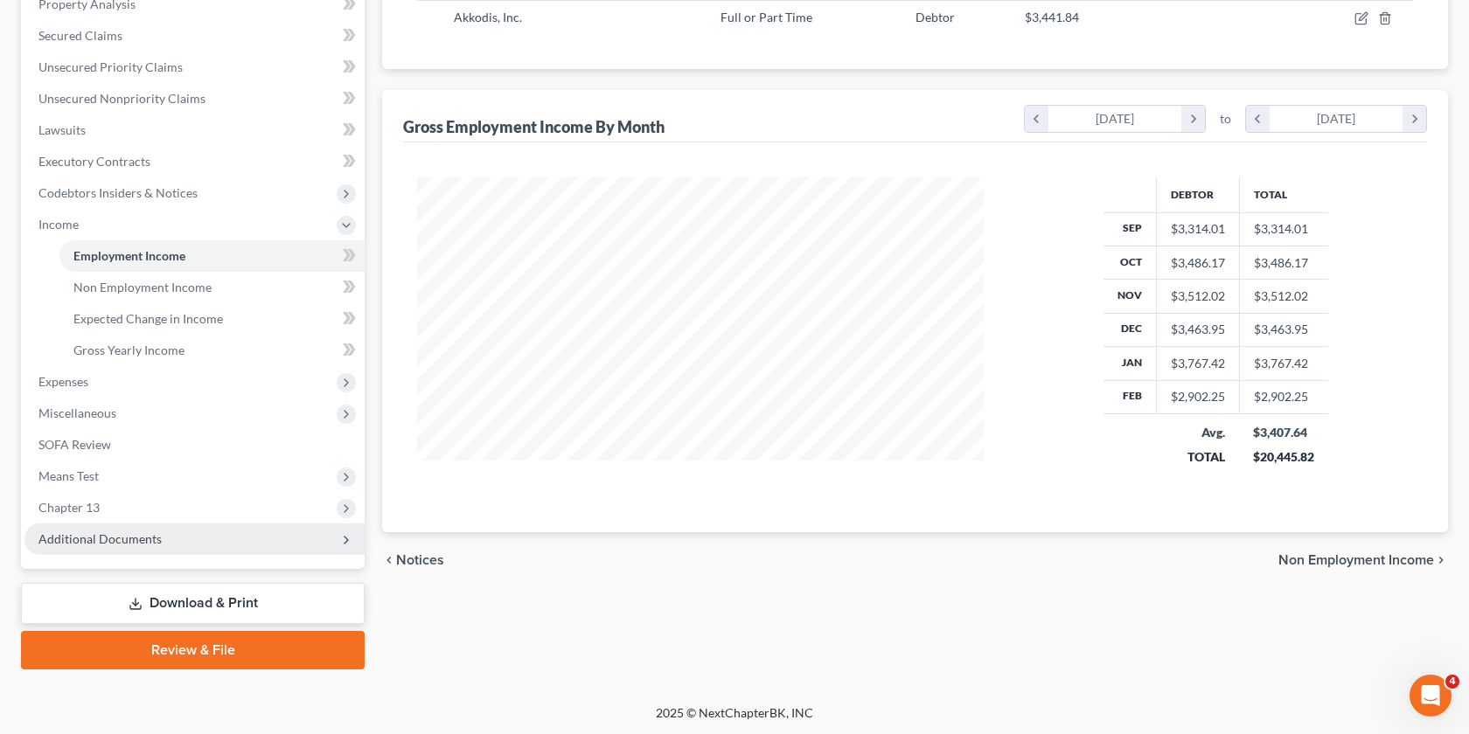
click at [182, 536] on span "Additional Documents" at bounding box center [194, 539] width 340 height 31
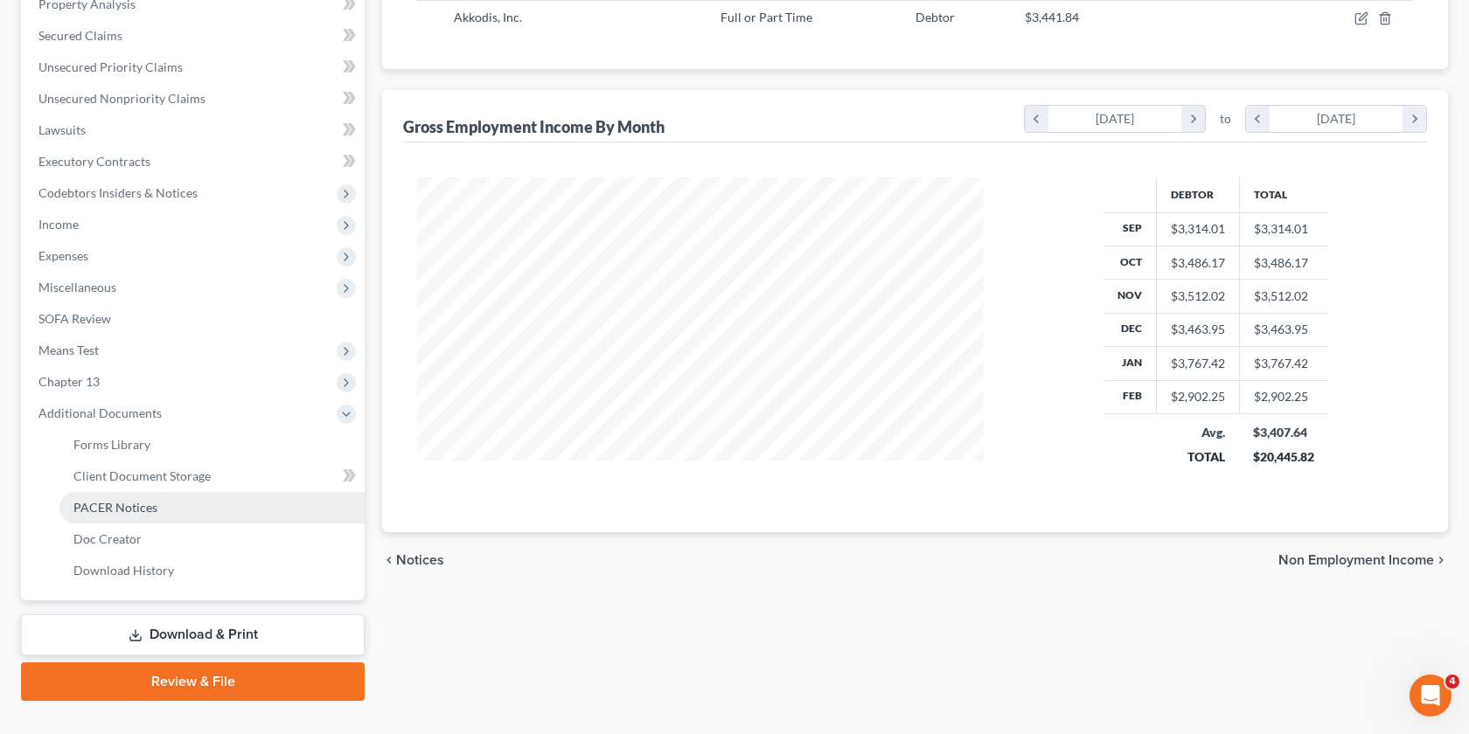
click at [176, 515] on link "PACER Notices" at bounding box center [211, 507] width 305 height 31
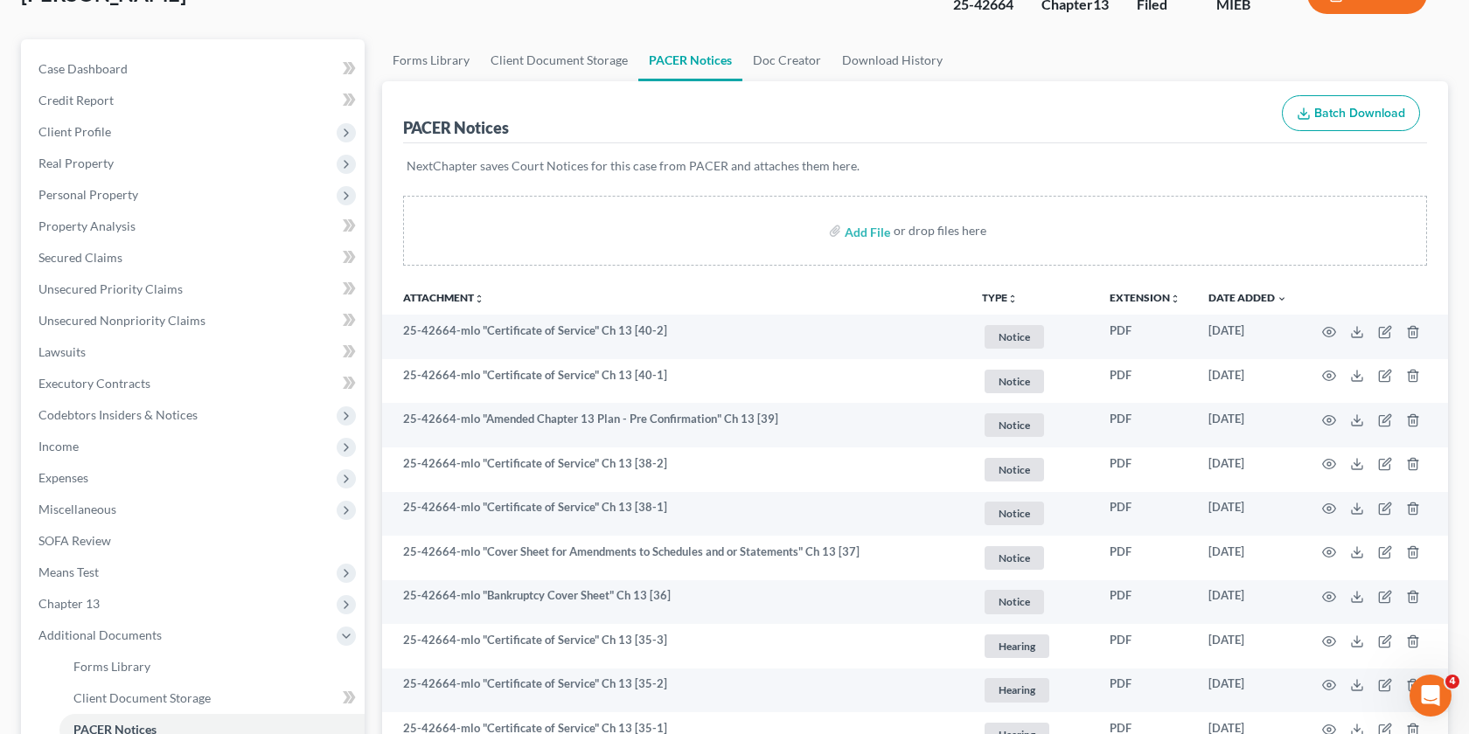
scroll to position [127, 0]
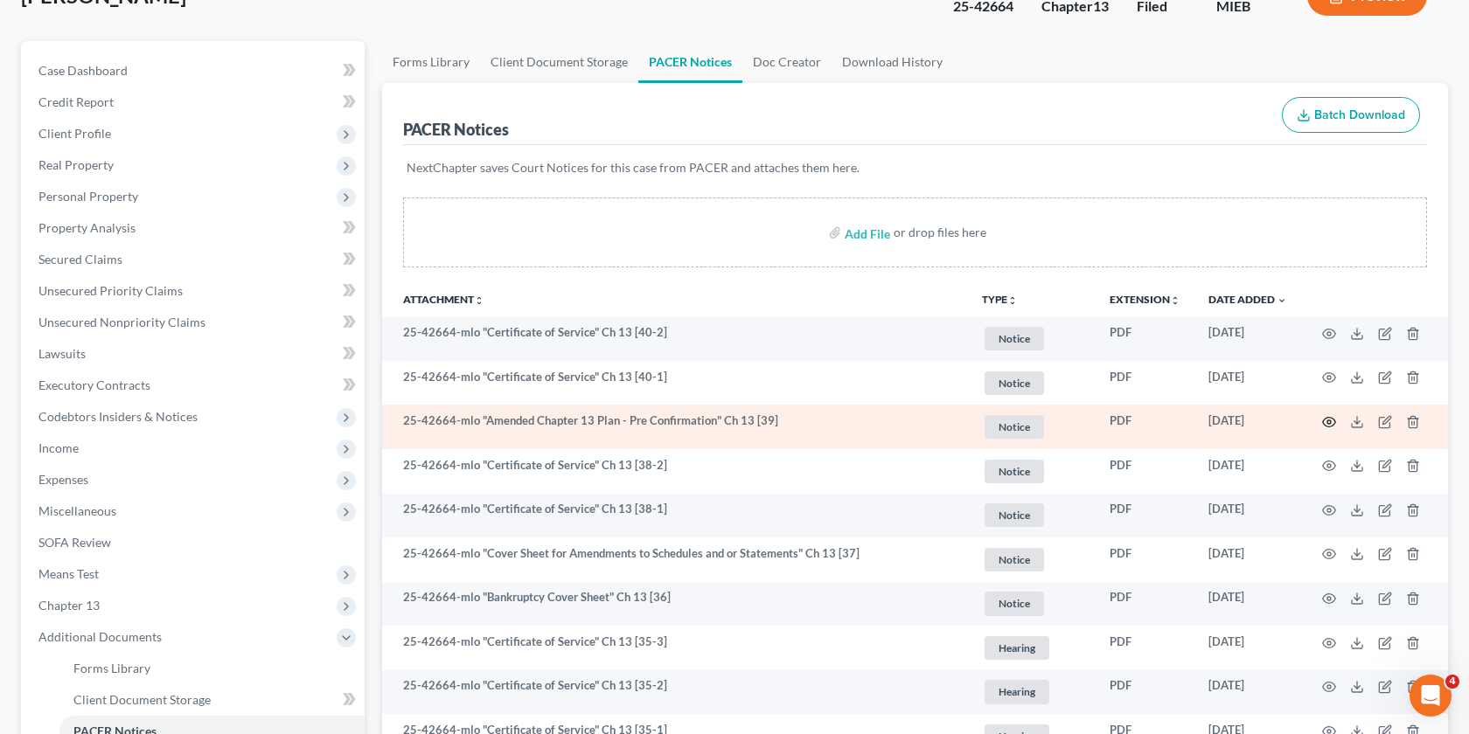
click at [1323, 418] on icon "button" at bounding box center [1329, 423] width 13 height 10
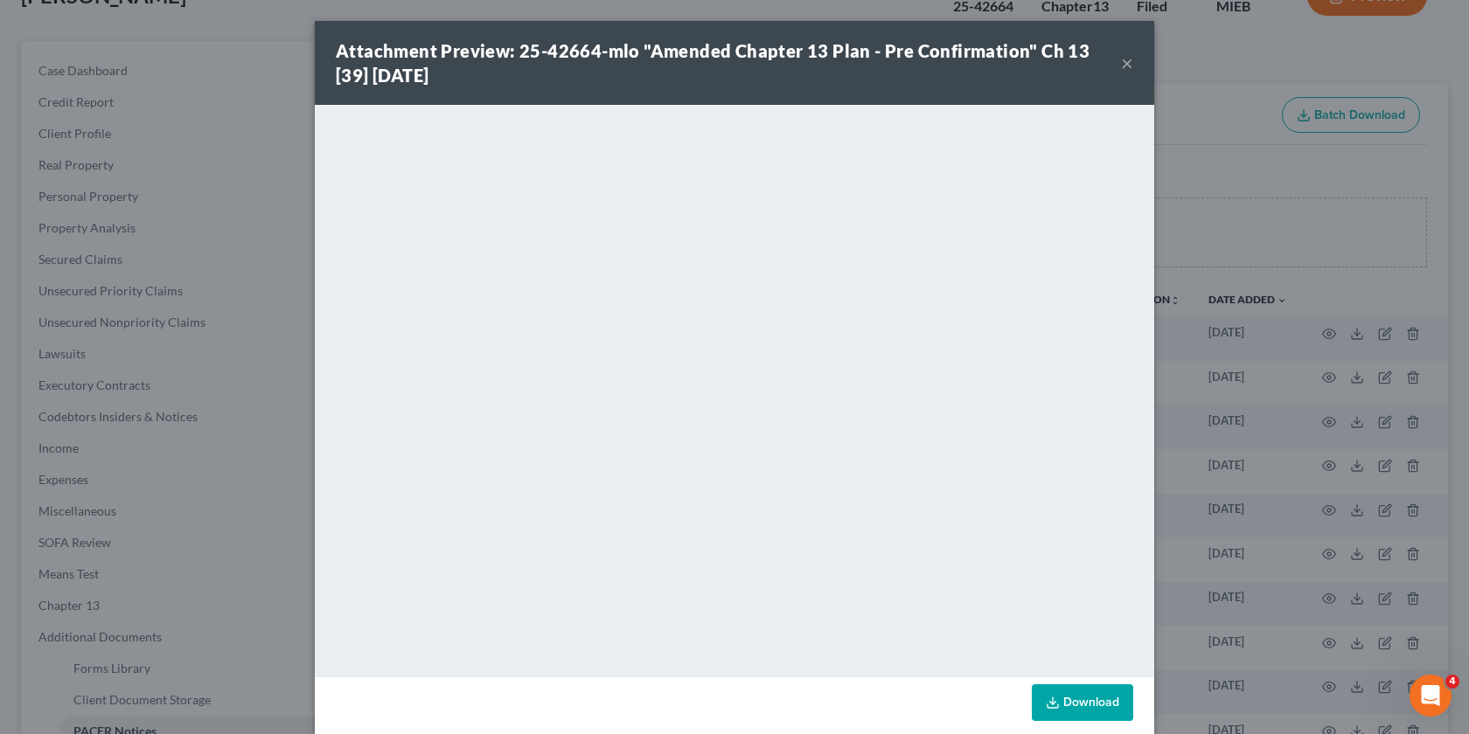
click at [1227, 256] on div "Attachment Preview: 25-42664-mlo "Amended Chapter 13 Plan - Pre Confirmation" C…" at bounding box center [734, 367] width 1469 height 734
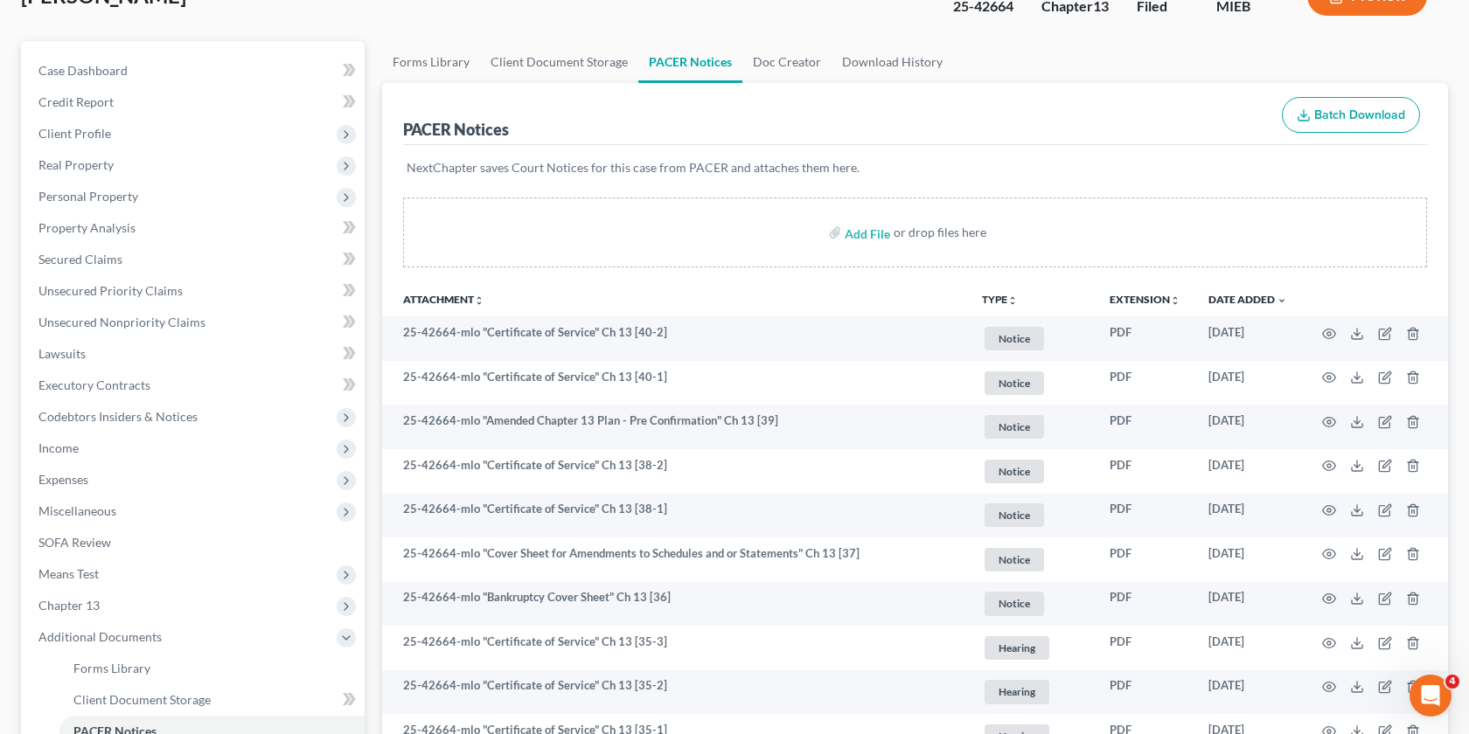
scroll to position [0, 0]
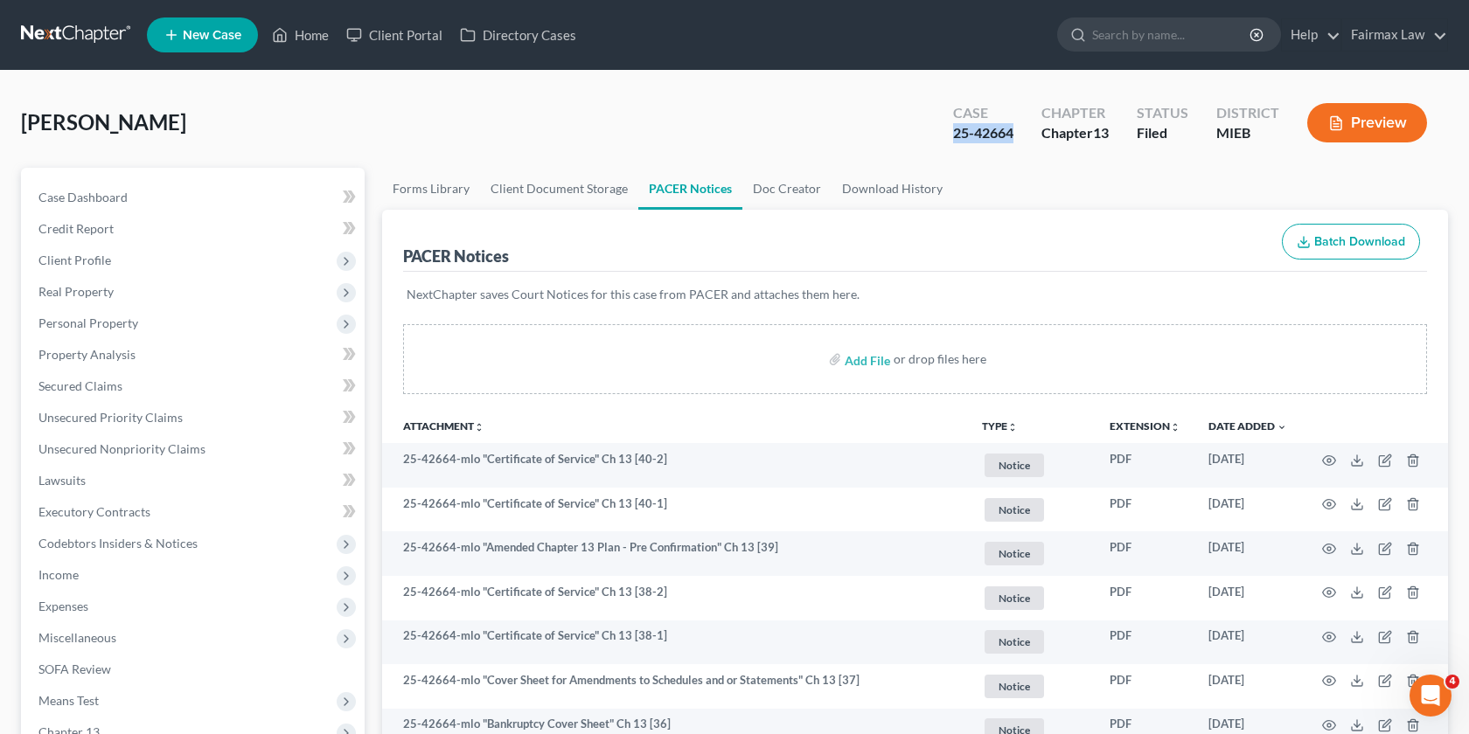
drag, startPoint x: 1015, startPoint y: 135, endPoint x: 952, endPoint y: 136, distance: 63.0
click at [952, 136] on div "Case 25-42664" at bounding box center [983, 125] width 88 height 52
copy div "25-42664"
drag, startPoint x: 95, startPoint y: 128, endPoint x: 0, endPoint y: 128, distance: 95.3
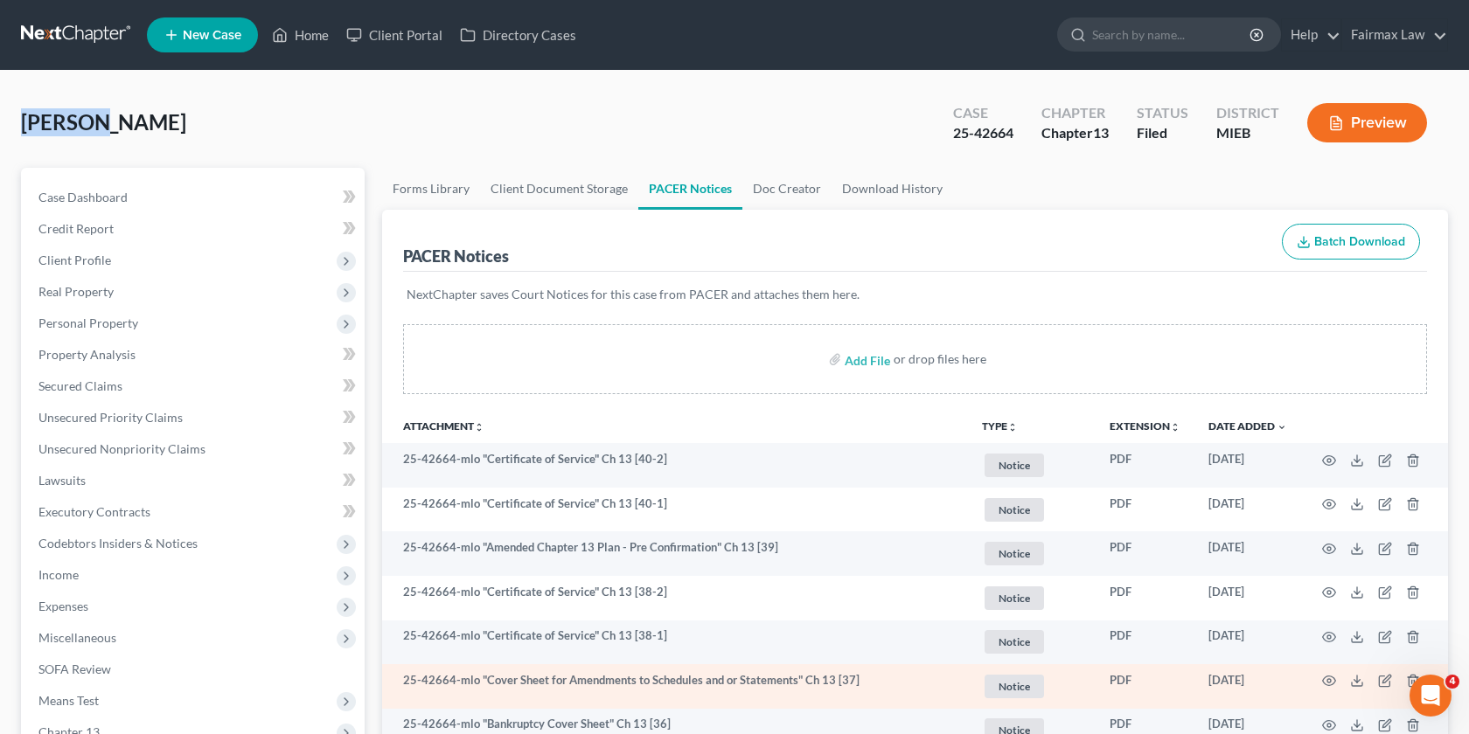
copy span "Johnson"
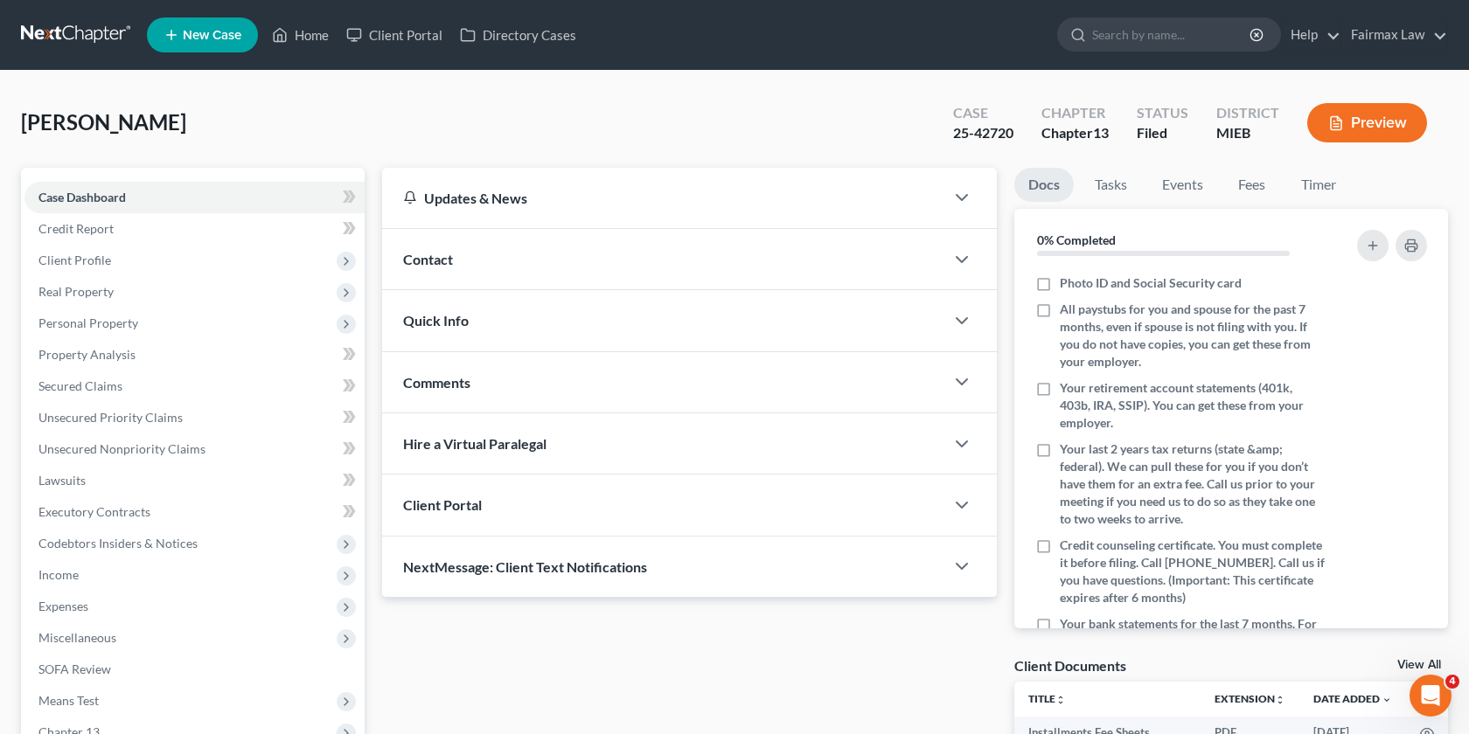
scroll to position [225, 0]
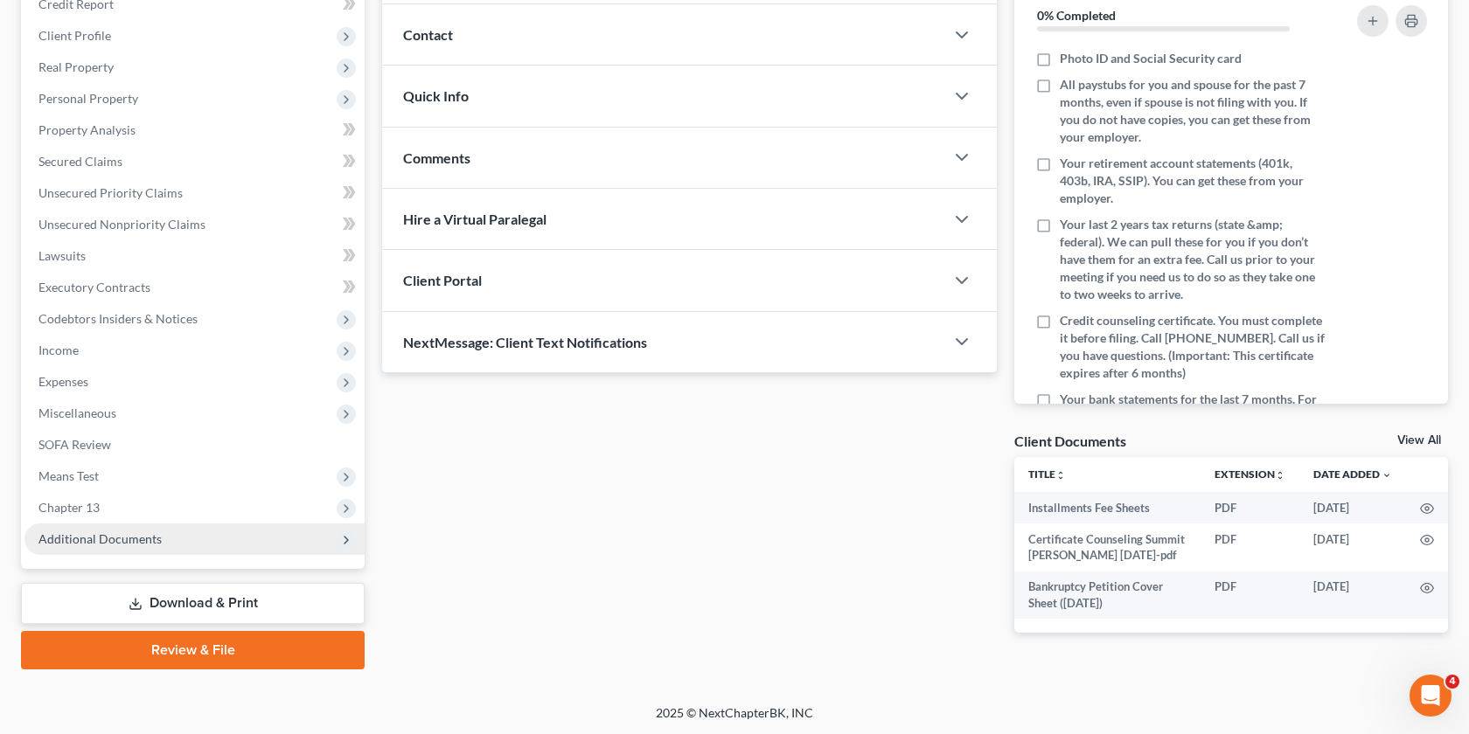
click at [170, 537] on span "Additional Documents" at bounding box center [194, 539] width 340 height 31
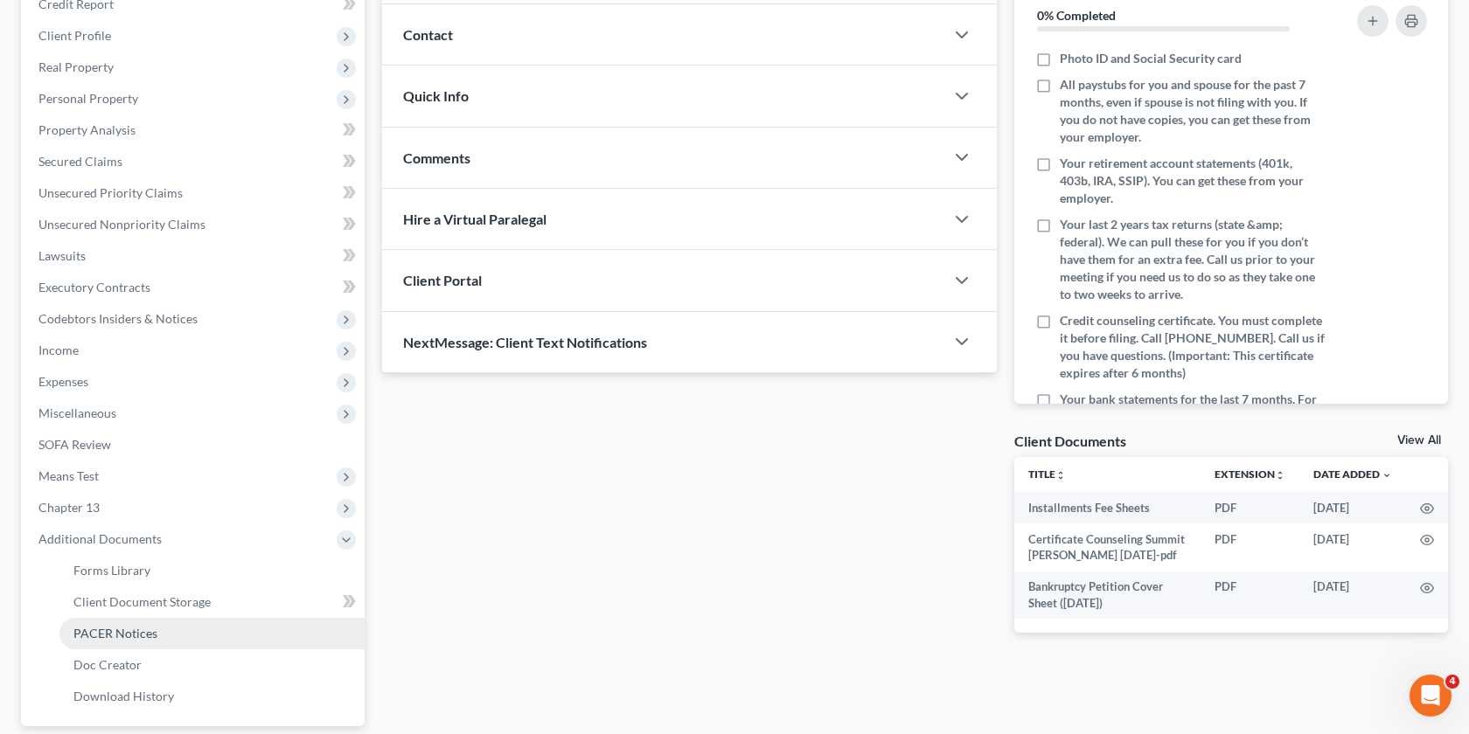
click at [177, 625] on link "PACER Notices" at bounding box center [211, 633] width 305 height 31
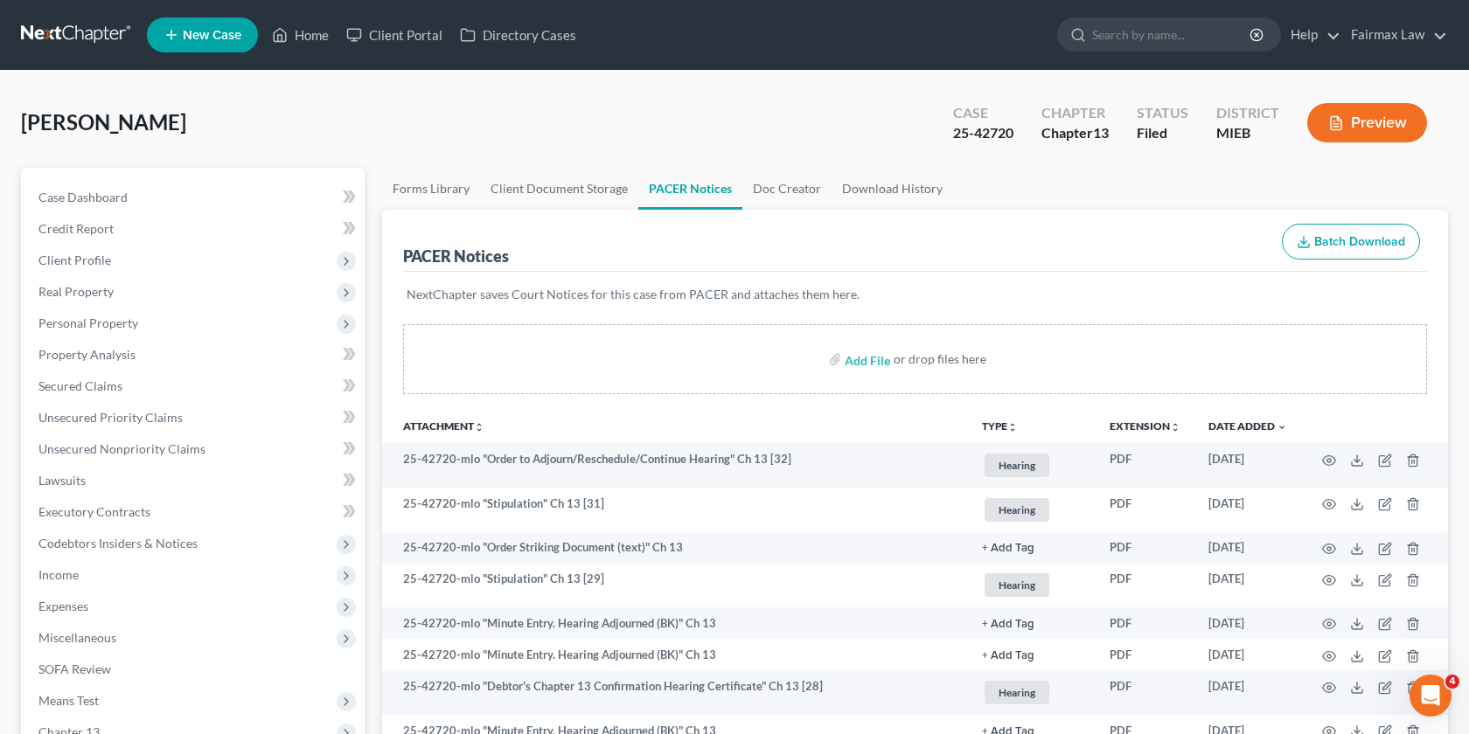
scroll to position [163, 0]
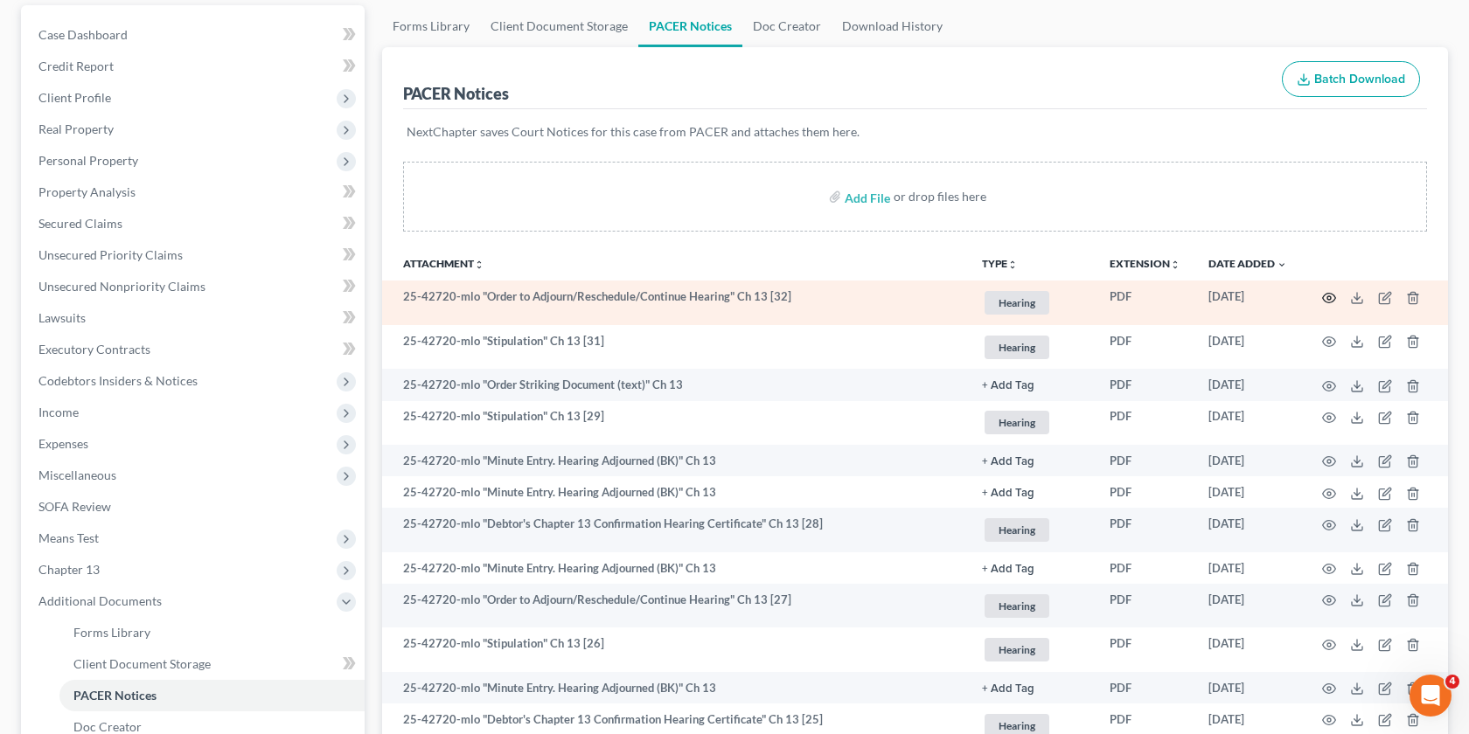
click at [1325, 299] on icon "button" at bounding box center [1329, 298] width 14 height 14
